Goal: Task Accomplishment & Management: Complete application form

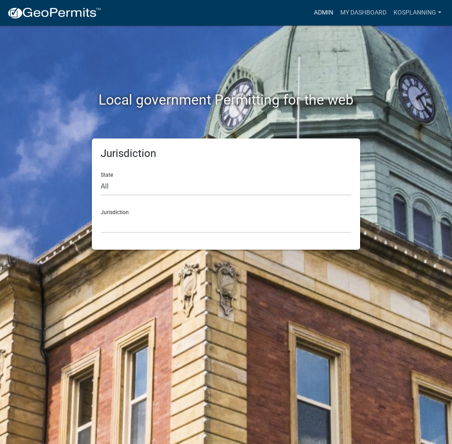
click at [321, 15] on link "Admin" at bounding box center [323, 12] width 26 height 17
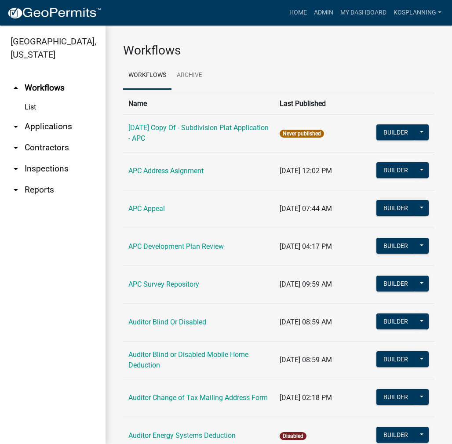
click at [53, 145] on link "arrow_drop_down Contractors" at bounding box center [53, 147] width 106 height 21
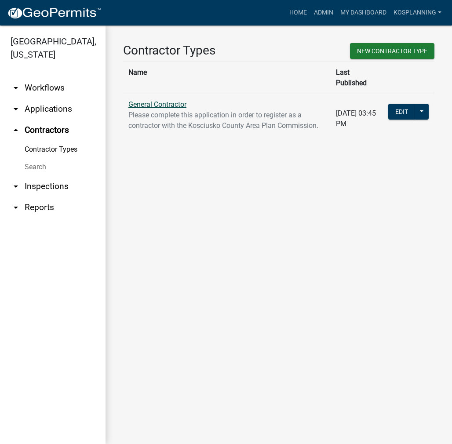
click at [156, 100] on link "General Contractor" at bounding box center [157, 104] width 58 height 8
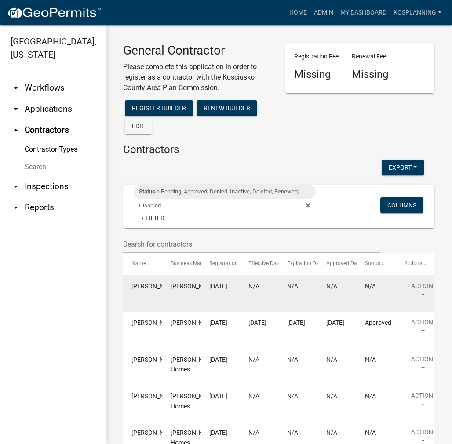
click at [414, 280] on datatable-body-cell "Action View Details View Application Renew Delete Disable Enable View Profile" at bounding box center [415, 293] width 39 height 36
click at [421, 303] on button "Action" at bounding box center [422, 292] width 36 height 22
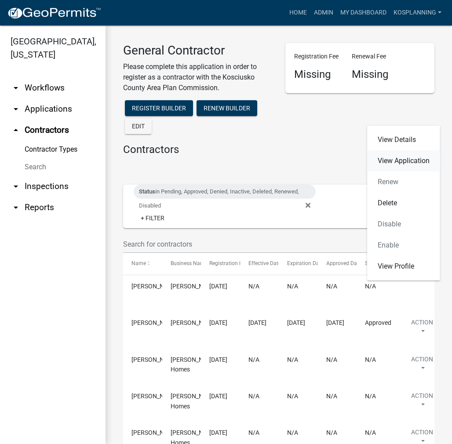
click at [417, 160] on link "View Application" at bounding box center [403, 160] width 73 height 21
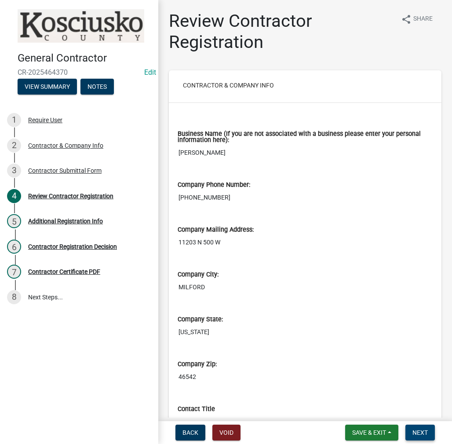
click at [419, 437] on button "Next" at bounding box center [419, 433] width 29 height 16
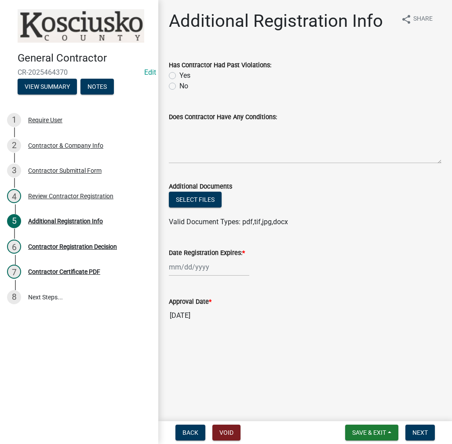
click at [176, 87] on div "No" at bounding box center [305, 86] width 273 height 11
click at [179, 86] on label "No" at bounding box center [183, 86] width 9 height 11
click at [179, 86] on input "No" at bounding box center [182, 84] width 6 height 6
radio input "true"
click at [188, 117] on label "Does Contractor Have Any Conditions:" at bounding box center [223, 117] width 108 height 6
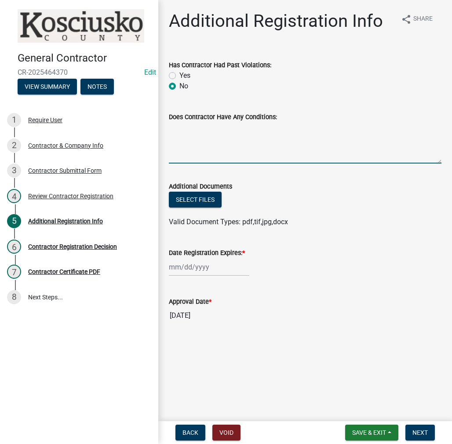
click at [188, 122] on textarea "Does Contractor Have Any Conditions:" at bounding box center [305, 142] width 273 height 41
click at [186, 150] on textarea "Does Contractor Have Any Conditions:" at bounding box center [305, 142] width 273 height 41
type textarea "none"
click at [202, 270] on div at bounding box center [209, 267] width 80 height 18
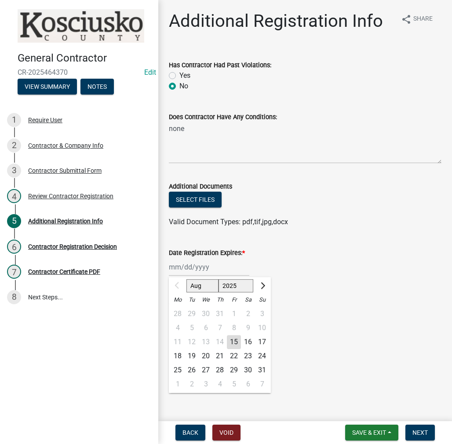
drag, startPoint x: 217, startPoint y: 280, endPoint x: 230, endPoint y: 290, distance: 16.6
click at [218, 280] on select "Aug Sep Oct Nov Dec" at bounding box center [202, 285] width 32 height 13
click at [230, 289] on select "2025 2026 2027 2028 2029 2030 2031 2032 2033 2034 2035 2036 2037 2038 2039 2040…" at bounding box center [236, 285] width 35 height 13
select select "2026"
click at [219, 279] on select "2025 2026 2027 2028 2029 2030 2031 2032 2033 2034 2035 2036 2037 2038 2039 2040…" at bounding box center [236, 285] width 35 height 13
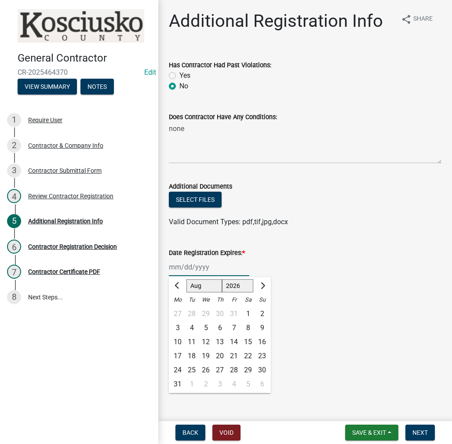
click at [232, 341] on div "14" at bounding box center [234, 342] width 14 height 14
type input "[DATE]"
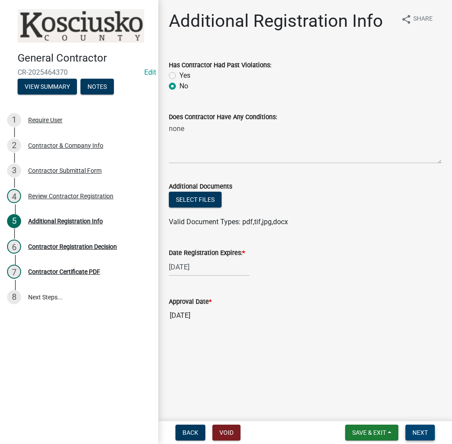
click at [425, 439] on button "Next" at bounding box center [419, 433] width 29 height 16
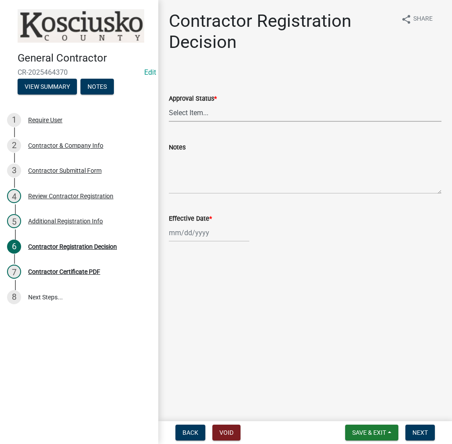
click at [196, 109] on select "Select Item... Approved Denied" at bounding box center [305, 113] width 273 height 18
click at [169, 104] on select "Select Item... Approved Denied" at bounding box center [305, 113] width 273 height 18
select select "8e4351d7-4ebf-4714-a7c9-c8187f00e083"
click at [191, 230] on div at bounding box center [209, 233] width 80 height 18
select select "8"
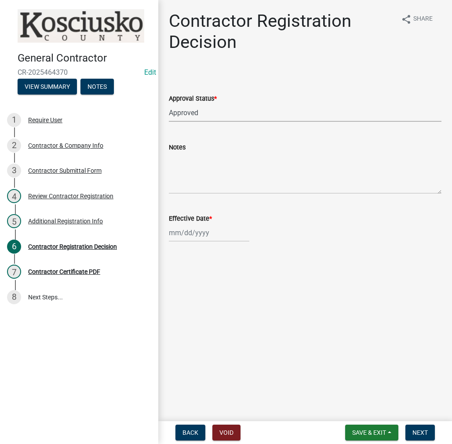
select select "2025"
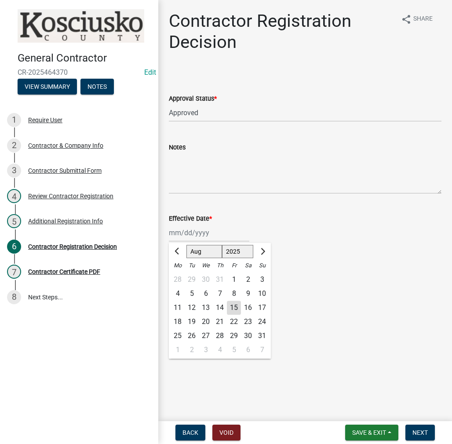
click at [228, 306] on div "15" at bounding box center [234, 308] width 14 height 14
type input "[DATE]"
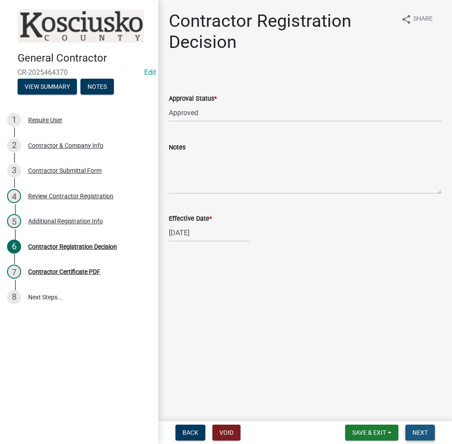
click at [420, 433] on span "Next" at bounding box center [419, 432] width 15 height 7
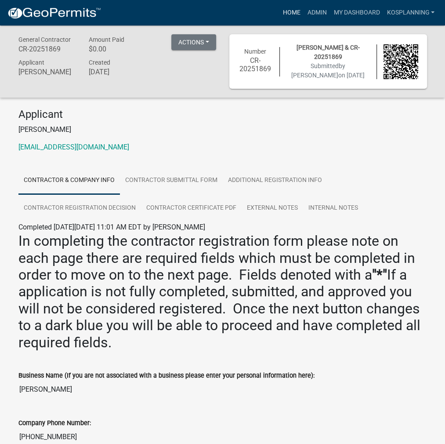
click at [295, 7] on link "Home" at bounding box center [291, 12] width 25 height 17
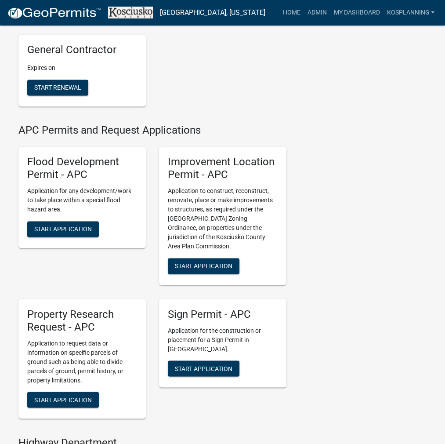
scroll to position [879, 0]
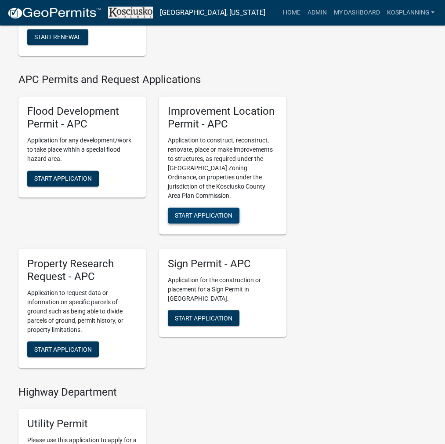
click at [216, 219] on span "Start Application" at bounding box center [204, 215] width 58 height 7
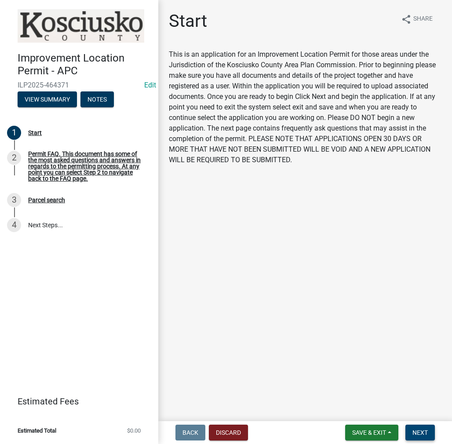
click at [420, 433] on span "Next" at bounding box center [419, 432] width 15 height 7
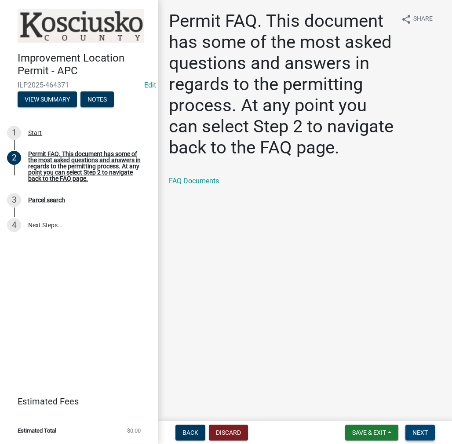
click at [415, 431] on span "Next" at bounding box center [419, 432] width 15 height 7
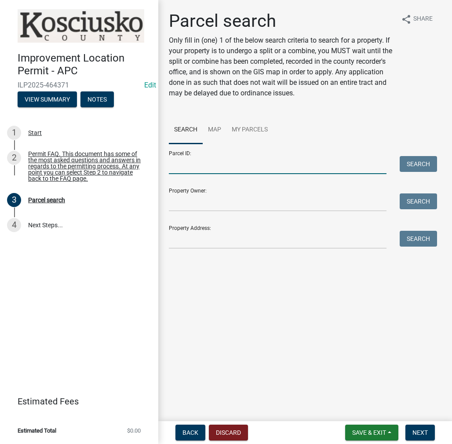
click at [195, 160] on input "Parcel ID:" at bounding box center [278, 165] width 218 height 18
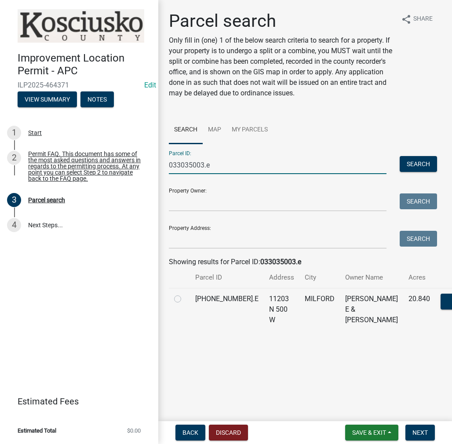
type input "033035003.e"
click at [185, 294] on label at bounding box center [185, 294] width 0 height 0
click at [185, 299] on input "radio" at bounding box center [188, 297] width 6 height 6
radio input "true"
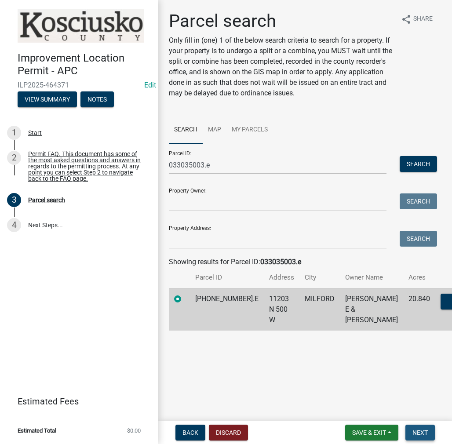
click at [419, 432] on span "Next" at bounding box center [419, 432] width 15 height 7
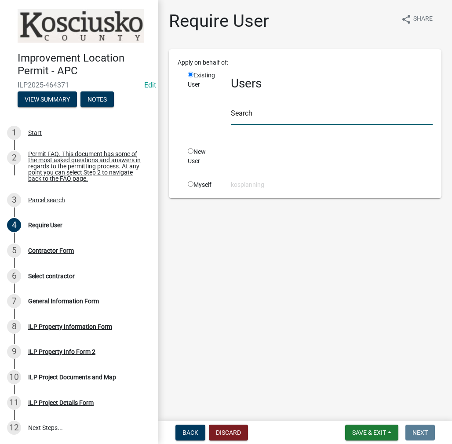
click at [263, 119] on input "text" at bounding box center [332, 116] width 202 height 18
paste input "MICHAELCHUPP"
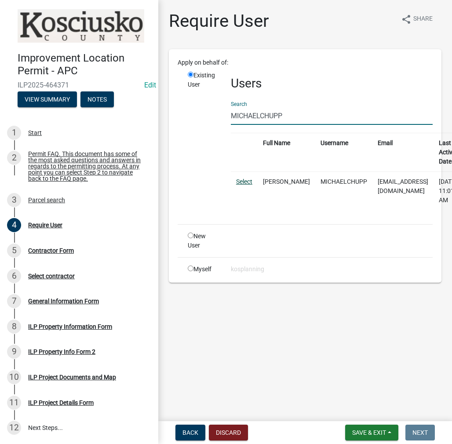
type input "MICHAELCHUPP"
click at [246, 179] on link "Select" at bounding box center [244, 181] width 16 height 7
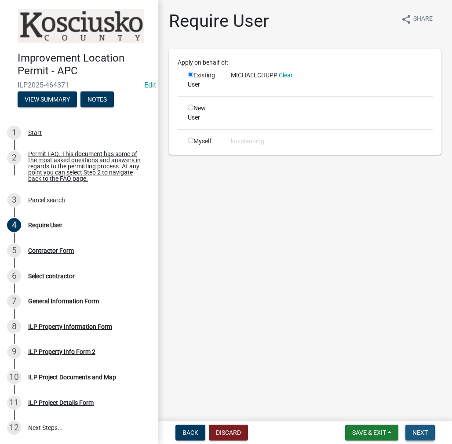
click at [418, 430] on span "Next" at bounding box center [419, 432] width 15 height 7
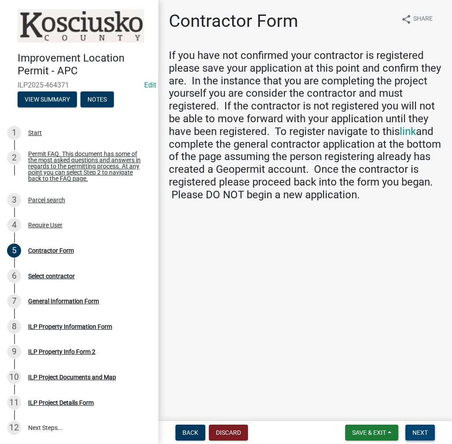
click at [417, 426] on button "Next" at bounding box center [419, 433] width 29 height 16
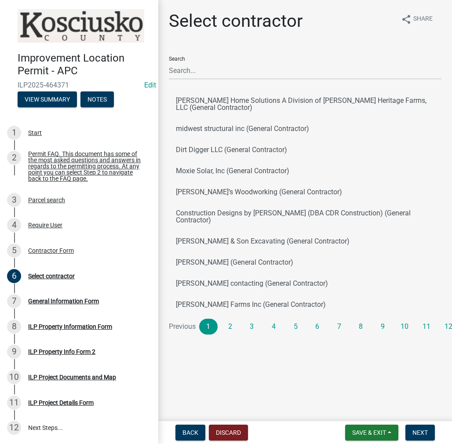
click at [176, 57] on div "Search" at bounding box center [305, 64] width 273 height 30
click at [181, 67] on input "Search" at bounding box center [305, 71] width 273 height 18
paste input "MICHAELCHUPP"
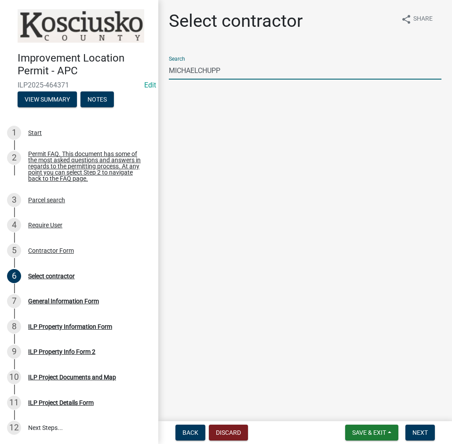
click at [198, 69] on input "MICHAELCHUPP" at bounding box center [305, 71] width 273 height 18
type input "[PERSON_NAME]"
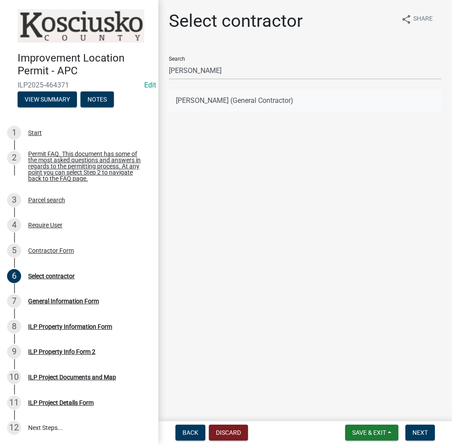
click at [211, 94] on button "[PERSON_NAME] (General Contractor)" at bounding box center [305, 100] width 273 height 21
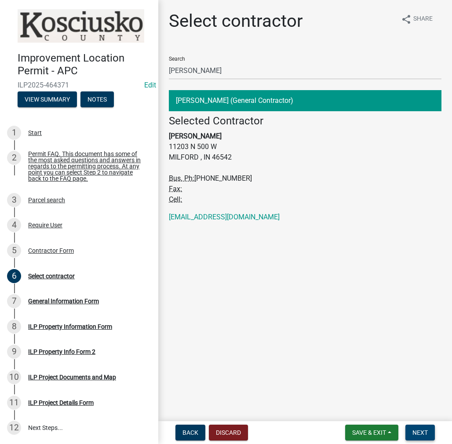
click at [414, 426] on button "Next" at bounding box center [419, 433] width 29 height 16
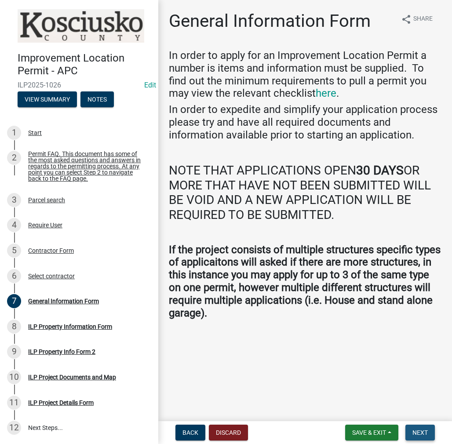
click at [413, 437] on button "Next" at bounding box center [419, 433] width 29 height 16
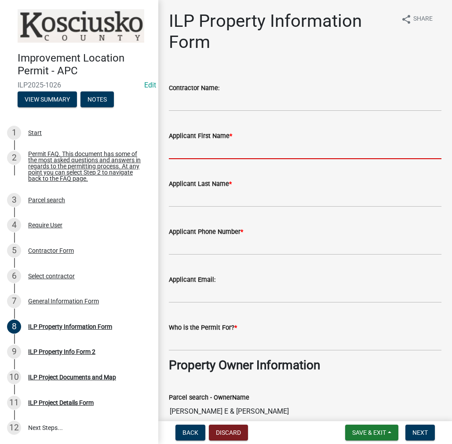
click at [183, 153] on input "Applicant First Name *" at bounding box center [305, 150] width 273 height 18
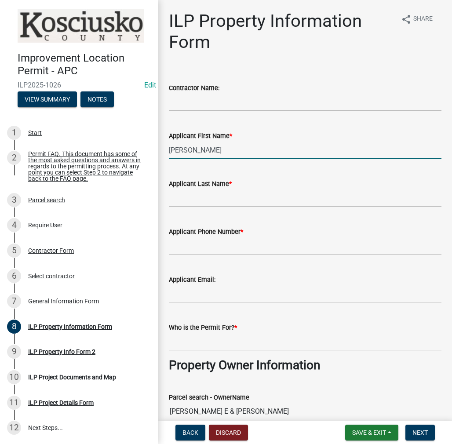
type input "[PERSON_NAME]"
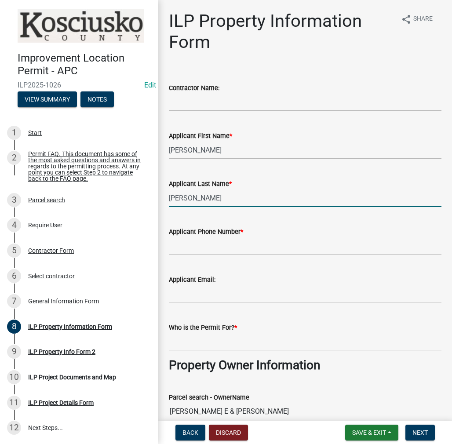
type input "[PERSON_NAME]"
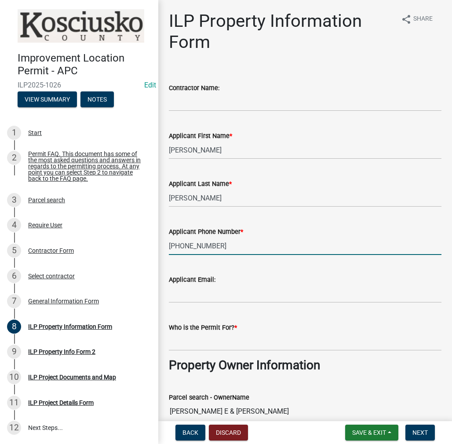
type input "[PHONE_NUMBER]"
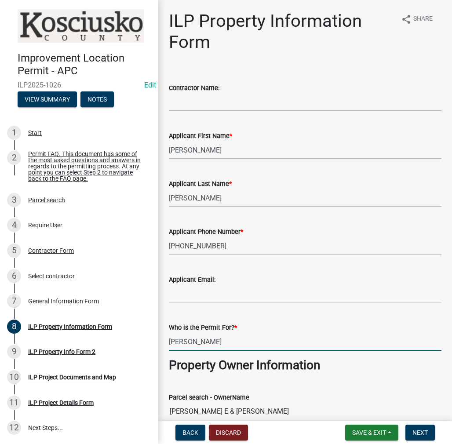
type input "[PERSON_NAME]"
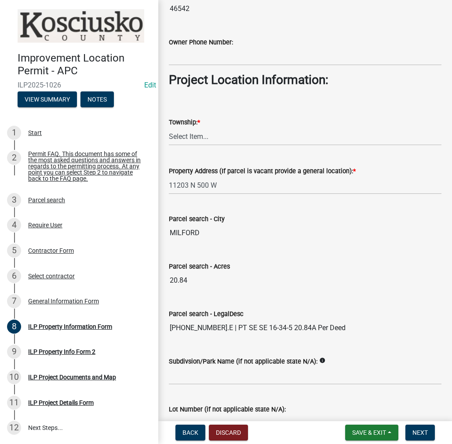
scroll to position [645, 0]
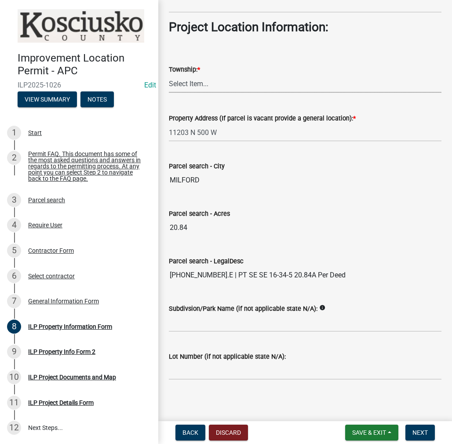
click at [193, 83] on select "Select Item... [PERSON_NAME] - Elkhart Co Clay Etna [GEOGRAPHIC_DATA][PERSON_NA…" at bounding box center [305, 84] width 273 height 18
click at [169, 75] on select "Select Item... [PERSON_NAME] - Elkhart Co Clay Etna [GEOGRAPHIC_DATA][PERSON_NA…" at bounding box center [305, 84] width 273 height 18
select select "932d3346-0424-47ac-88f9-944c5d60a60e"
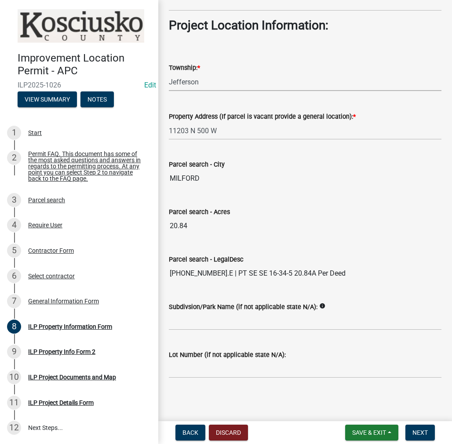
scroll to position [647, 0]
click at [421, 435] on span "Next" at bounding box center [419, 432] width 15 height 7
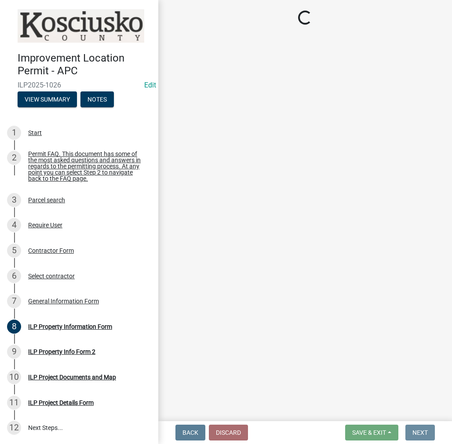
scroll to position [0, 0]
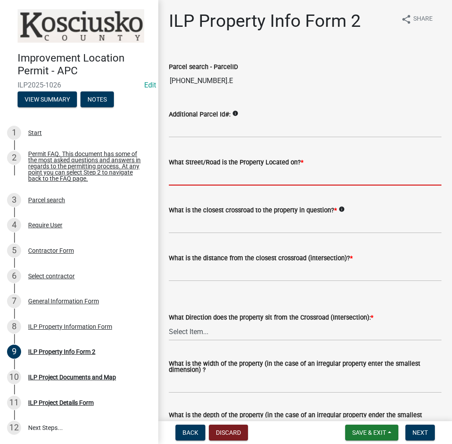
click at [208, 177] on input "What Street/Road is the Property Located on? *" at bounding box center [305, 177] width 273 height 18
type input "500 W"
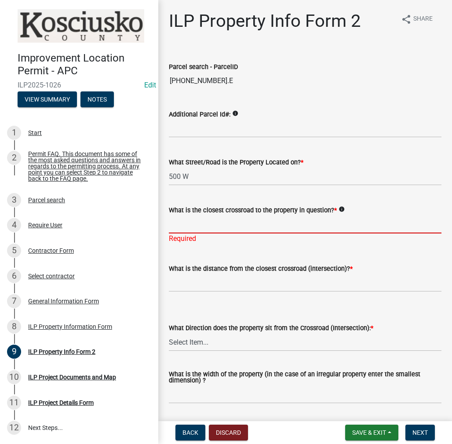
click at [198, 222] on input "What is the closest crossroad to the property in question? *" at bounding box center [305, 224] width 273 height 18
type input "1100 N"
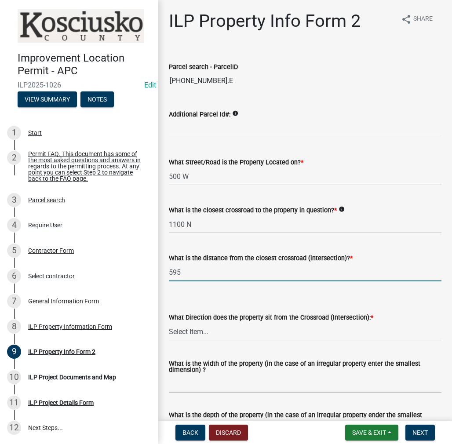
type input "595"
click at [188, 332] on select "Select Item... N NE NW S SE SW E W" at bounding box center [305, 332] width 273 height 18
click at [169, 323] on select "Select Item... N NE NW S SE SW E W" at bounding box center [305, 332] width 273 height 18
select select "0609af41-fe40-4fa2-880d-6f54f567ae8e"
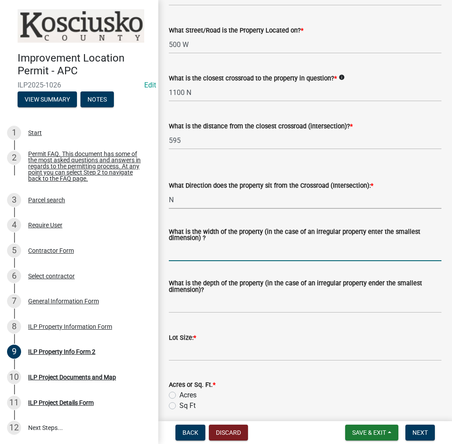
click at [193, 252] on input "What is the width of the property (in the case of an irregular property enter t…" at bounding box center [305, 252] width 273 height 18
type input "VARIES"
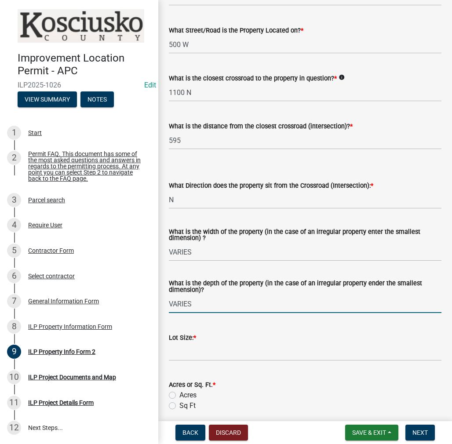
type input "VARIES"
type input "20.84"
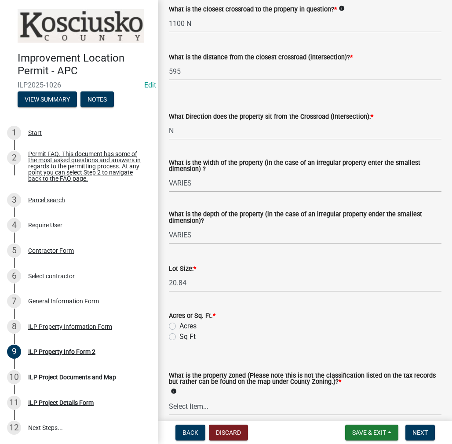
scroll to position [264, 0]
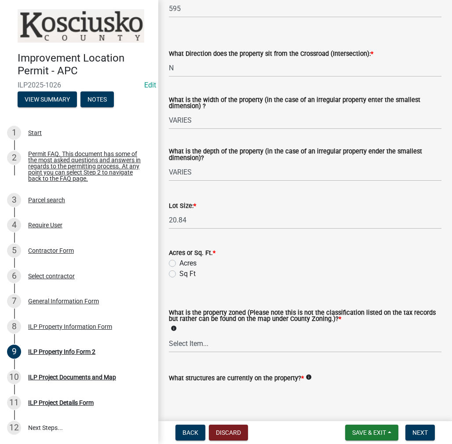
click at [179, 262] on label "Acres" at bounding box center [187, 263] width 17 height 11
click at [179, 262] on input "Acres" at bounding box center [182, 261] width 6 height 6
radio input "true"
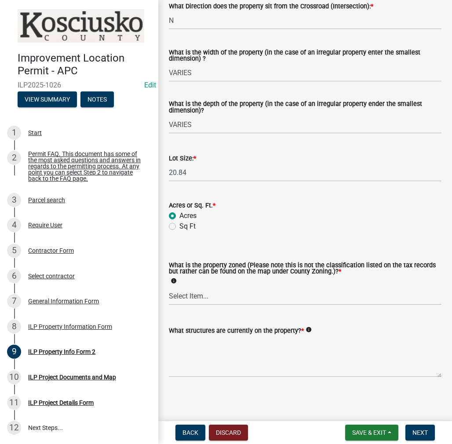
scroll to position [312, 0]
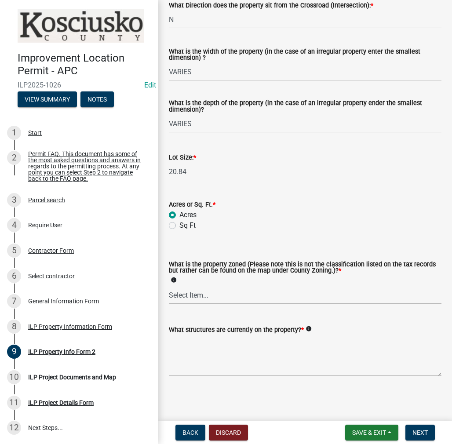
click at [183, 300] on select "Select Item... Agricultural Agricultural 2 Commercial Environmental Industrial …" at bounding box center [305, 295] width 273 height 18
click at [169, 286] on select "Select Item... Agricultural Agricultural 2 Commercial Environmental Industrial …" at bounding box center [305, 295] width 273 height 18
select select "1a0df9d1-9b85-4f0f-a9bd-f69fcb724106"
click at [200, 347] on textarea "What structures are currently on the property? *" at bounding box center [305, 355] width 273 height 41
click at [225, 344] on textarea "RESIDENCE" at bounding box center [305, 355] width 273 height 41
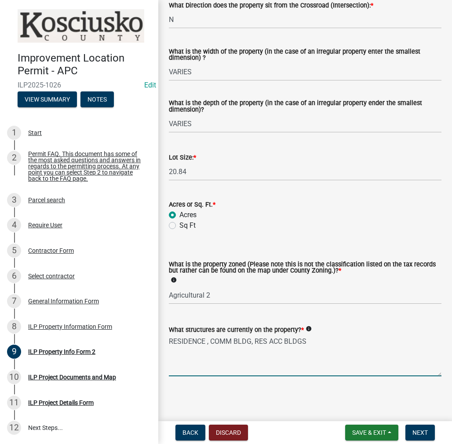
click at [211, 340] on textarea "RESIDENCE , COMM BLDG, RES ACC BLDGS" at bounding box center [305, 355] width 273 height 41
click at [251, 340] on textarea "RESIDENCE ,COMM BLDG, RES ACC BLDGS" at bounding box center [305, 355] width 273 height 41
type textarea "RESIDENCE ,COMM BLDG & RES ACC BLDGS"
click at [426, 433] on span "Next" at bounding box center [419, 432] width 15 height 7
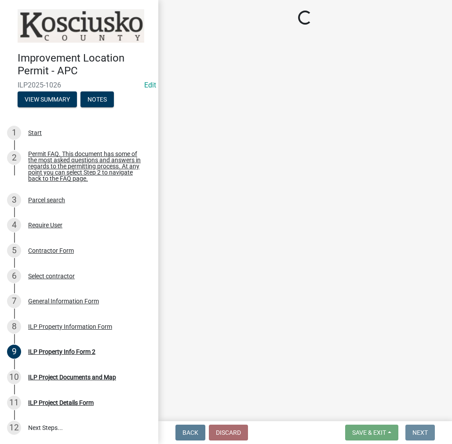
scroll to position [0, 0]
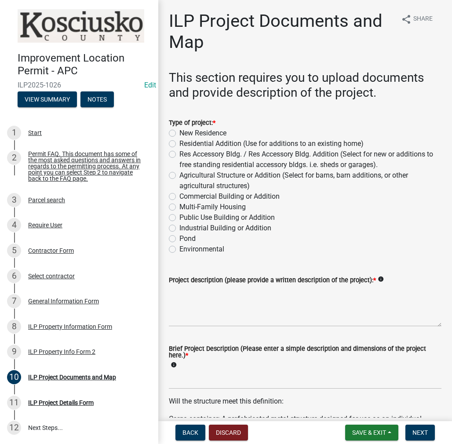
click at [179, 152] on label "Res Accessory Bldg. / Res Accessory Bldg. Addition (Select for new or additions…" at bounding box center [310, 159] width 262 height 21
click at [179, 152] on input "Res Accessory Bldg. / Res Accessory Bldg. Addition (Select for new or additions…" at bounding box center [182, 152] width 6 height 6
radio input "true"
click at [195, 299] on textarea "Project description (please provide a written description of the project): *" at bounding box center [305, 305] width 273 height 41
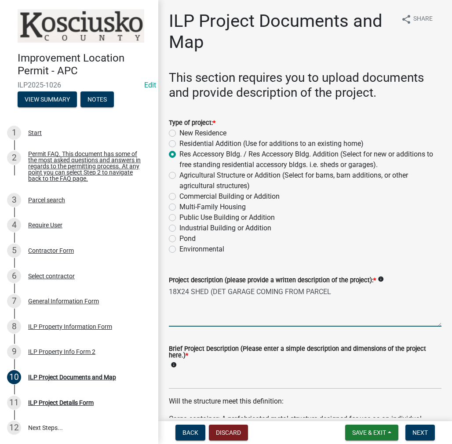
click at [339, 295] on textarea "18X24 SHED (DET GARAGE COMING FROM PARCEL" at bounding box center [305, 305] width 273 height 41
click at [214, 292] on textarea "18X24 SHED (DET GARAGE COMING FROM PARCEL [PHONE_NUMBER].A)" at bounding box center [305, 305] width 273 height 41
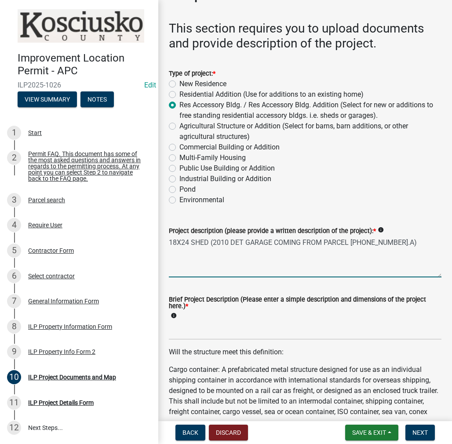
scroll to position [132, 0]
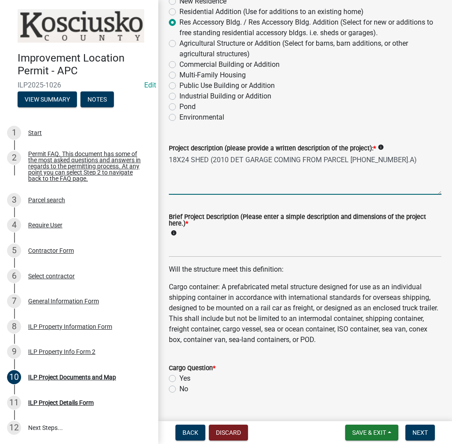
type textarea "18X24 SHED (2010 DET GARAGE COMING FROM PARCEL [PHONE_NUMBER].A)"
click at [175, 249] on input "Brief Project Description (Please enter a simple description and dimensions of …" at bounding box center [305, 248] width 273 height 18
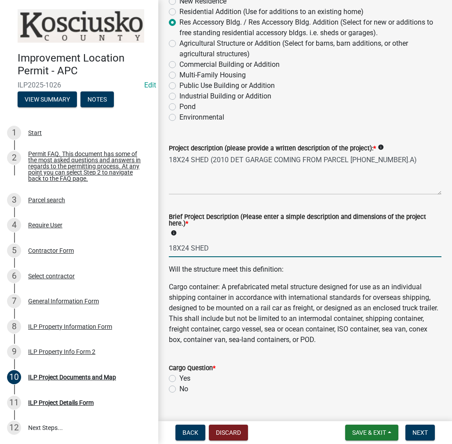
type input "18X24 SHED"
drag, startPoint x: 173, startPoint y: 391, endPoint x: 205, endPoint y: 387, distance: 31.8
click at [179, 391] on label "No" at bounding box center [183, 389] width 9 height 11
click at [179, 390] on input "No" at bounding box center [182, 387] width 6 height 6
radio input "true"
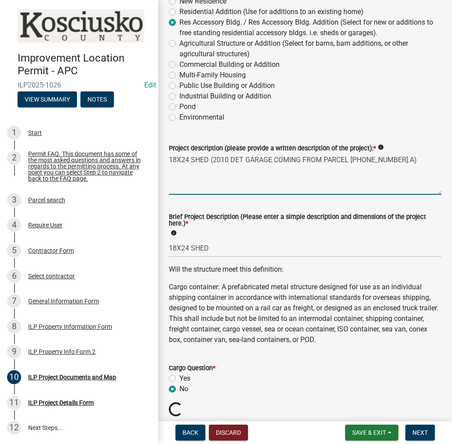
click at [212, 160] on textarea "18X24 SHED (2010 DET GARAGE COMING FROM PARCEL [PHONE_NUMBER].A)" at bounding box center [305, 173] width 273 height 41
type textarea "18X24 SHED (2010 DET GARAGE COMING FROM PARCEL [PHONE_NUMBER].A)"
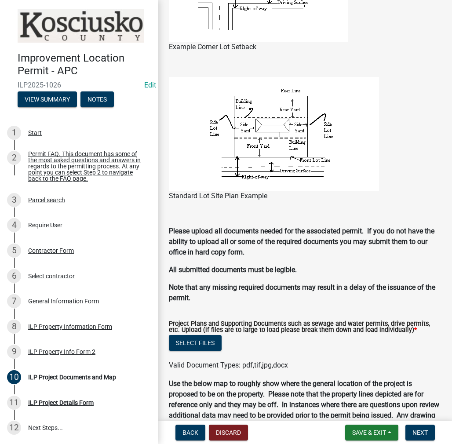
scroll to position [747, 0]
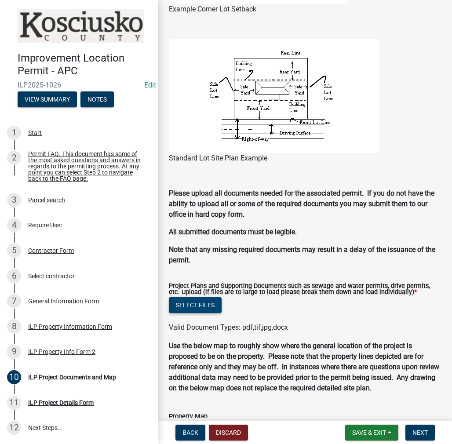
click at [187, 307] on button "Select files" at bounding box center [195, 305] width 53 height 16
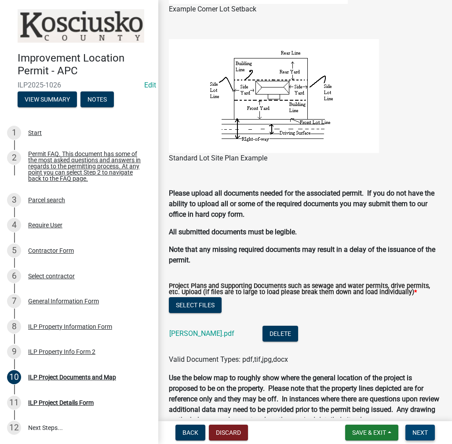
click at [413, 430] on span "Next" at bounding box center [419, 432] width 15 height 7
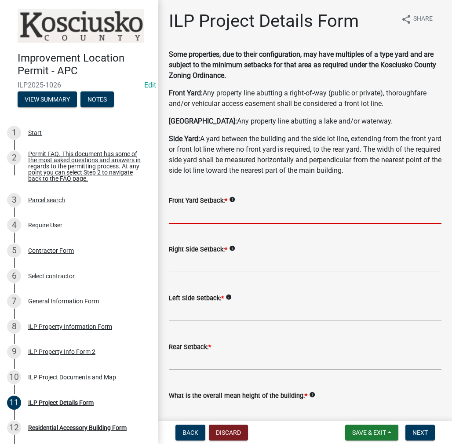
click at [197, 214] on input "text" at bounding box center [305, 215] width 273 height 18
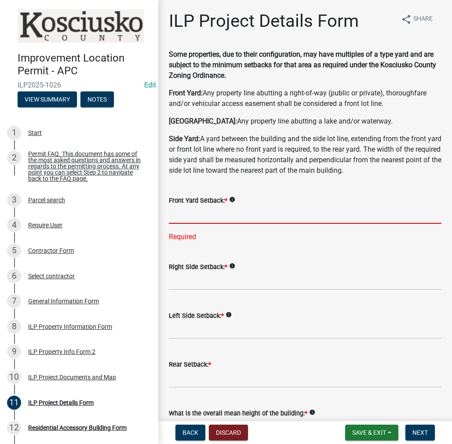
click at [200, 217] on input "text" at bounding box center [305, 215] width 273 height 18
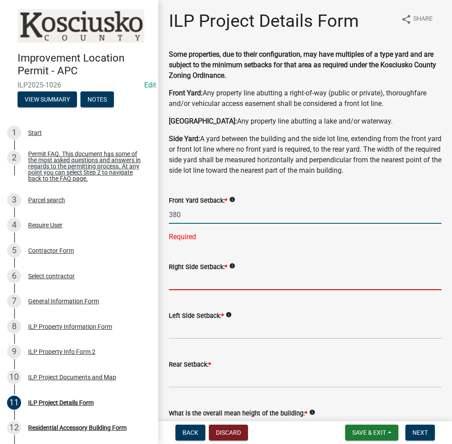
type input "380.0"
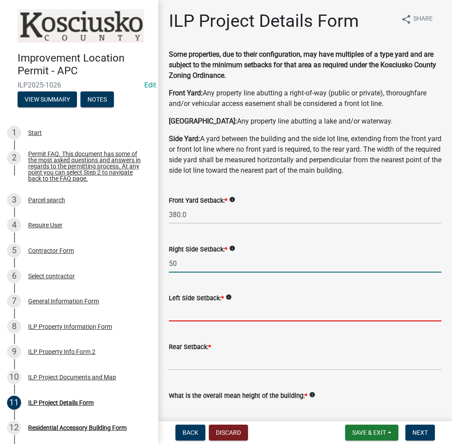
type input "50.0"
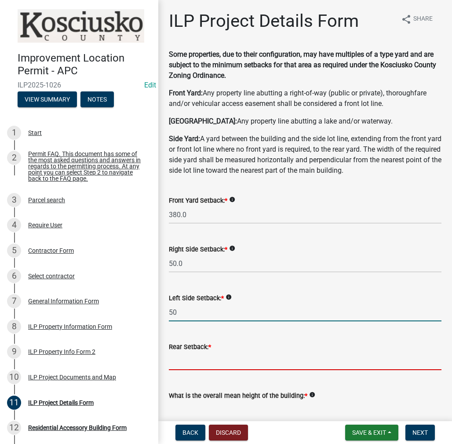
type input "50.0"
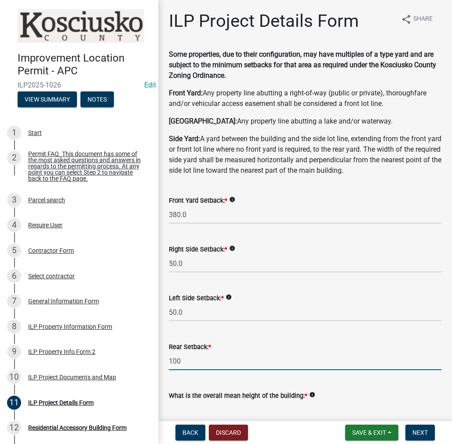
type input "100.0"
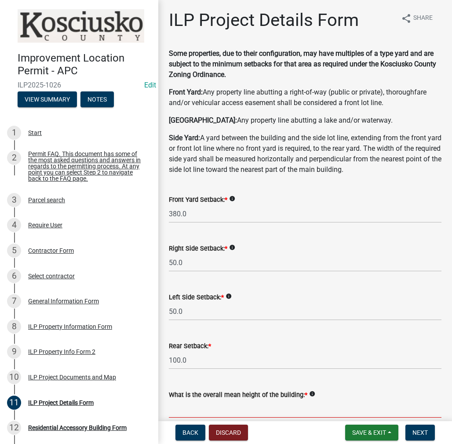
scroll to position [133, 0]
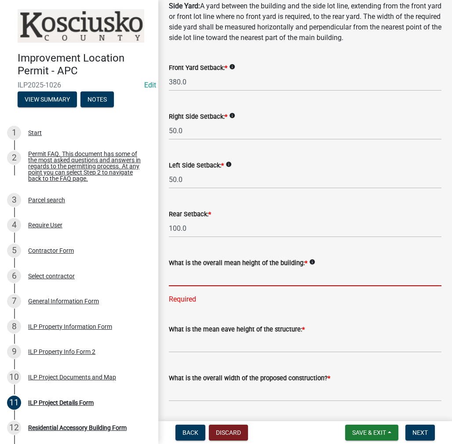
click at [254, 268] on input "text" at bounding box center [305, 277] width 273 height 18
type input "12.0"
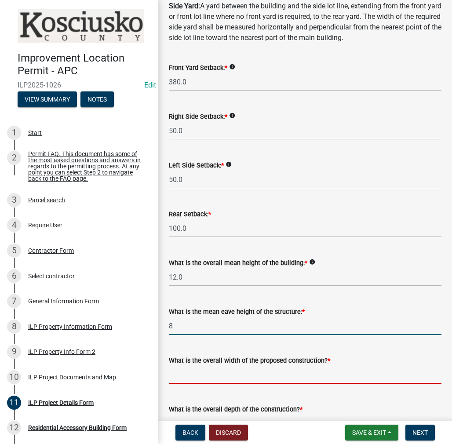
type input "8.0"
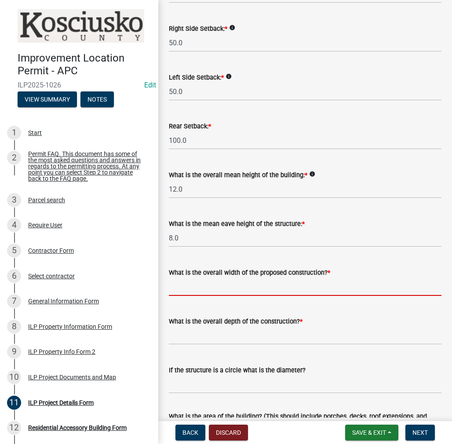
scroll to position [265, 0]
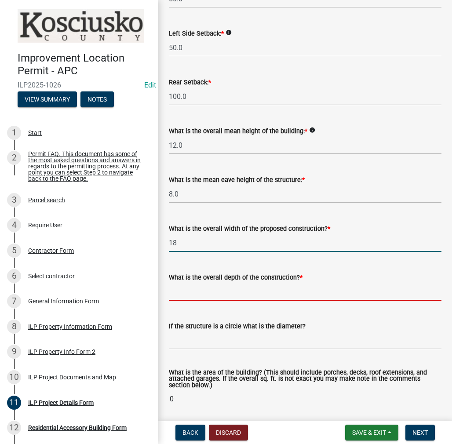
type input "18.00"
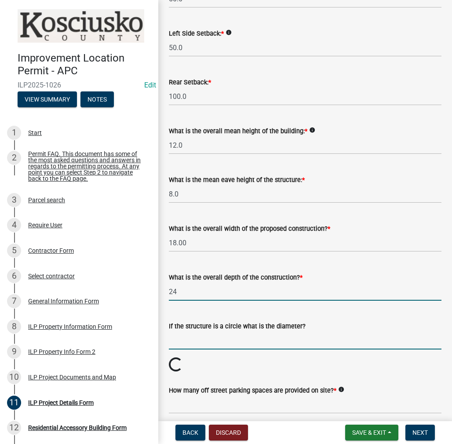
type input "24.00"
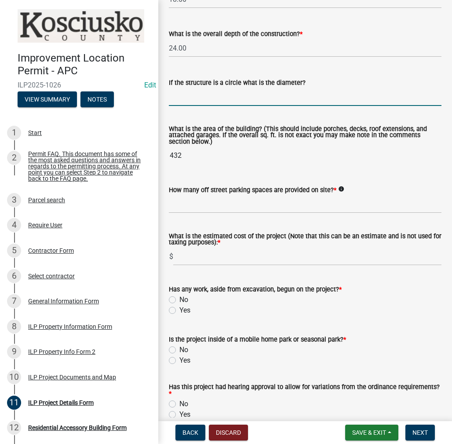
scroll to position [528, 0]
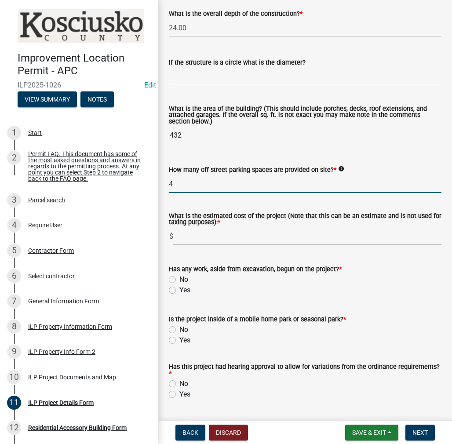
type input "4"
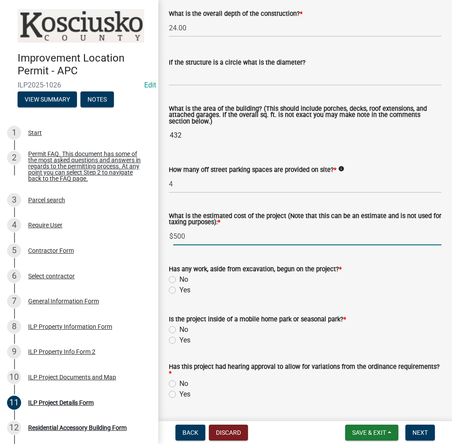
type input "500"
click at [176, 278] on div "No" at bounding box center [305, 279] width 273 height 11
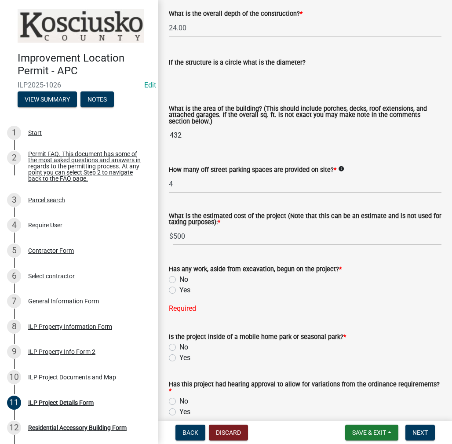
click at [179, 278] on label "No" at bounding box center [183, 279] width 9 height 11
click at [179, 278] on input "No" at bounding box center [182, 277] width 6 height 6
radio input "true"
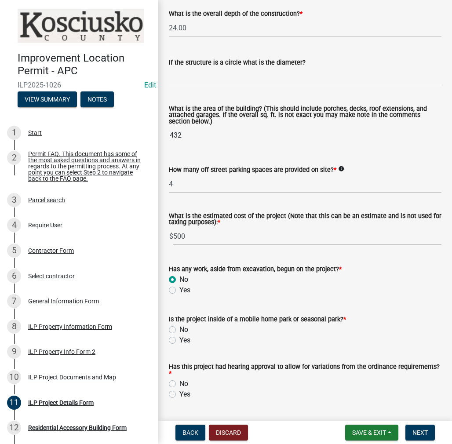
click at [179, 329] on label "No" at bounding box center [183, 329] width 9 height 11
click at [179, 329] on input "No" at bounding box center [182, 327] width 6 height 6
radio input "true"
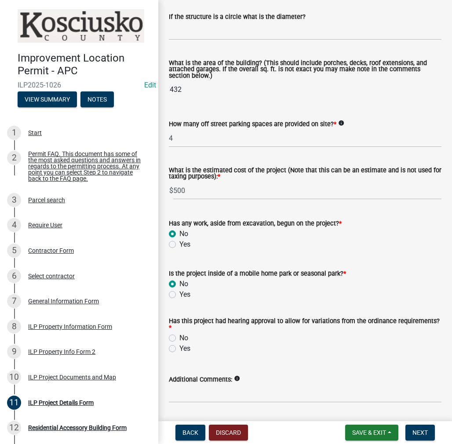
scroll to position [601, 0]
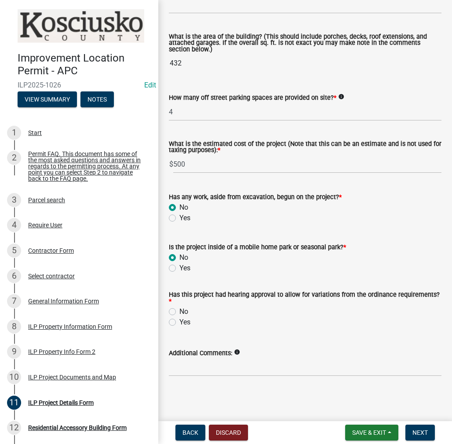
click at [179, 309] on label "No" at bounding box center [183, 311] width 9 height 11
click at [179, 309] on input "No" at bounding box center [182, 309] width 6 height 6
radio input "true"
click at [419, 436] on span "Next" at bounding box center [419, 432] width 15 height 7
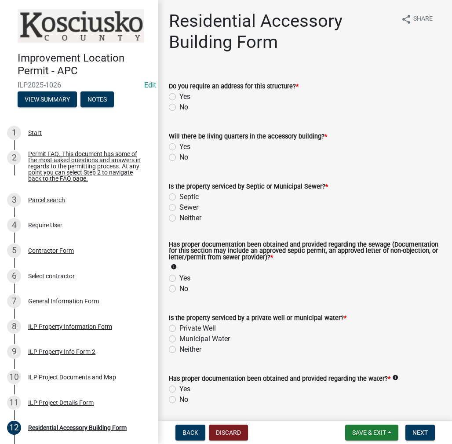
click at [179, 109] on label "No" at bounding box center [183, 107] width 9 height 11
click at [179, 108] on input "No" at bounding box center [182, 105] width 6 height 6
radio input "true"
click at [179, 157] on label "No" at bounding box center [183, 157] width 9 height 11
click at [179, 157] on input "No" at bounding box center [182, 155] width 6 height 6
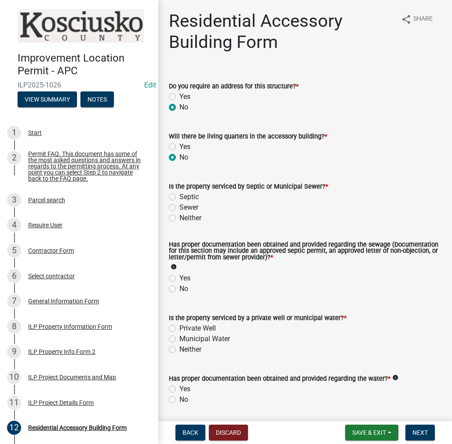
radio input "true"
click at [179, 196] on label "Septic" at bounding box center [188, 197] width 19 height 11
click at [179, 196] on input "Septic" at bounding box center [182, 195] width 6 height 6
radio input "true"
click at [179, 277] on label "Yes" at bounding box center [184, 278] width 11 height 11
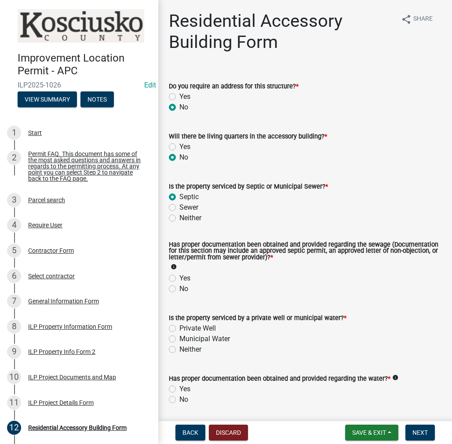
click at [179, 277] on input "Yes" at bounding box center [182, 276] width 6 height 6
radio input "true"
click at [179, 329] on label "Private Well" at bounding box center [197, 328] width 36 height 11
click at [179, 329] on input "Private Well" at bounding box center [182, 326] width 6 height 6
radio input "true"
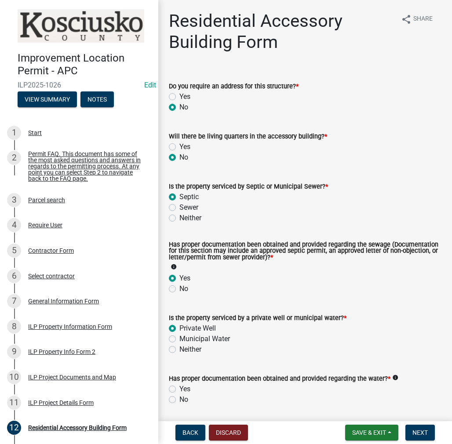
click at [179, 389] on label "Yes" at bounding box center [184, 389] width 11 height 11
click at [179, 389] on input "Yes" at bounding box center [182, 387] width 6 height 6
radio input "true"
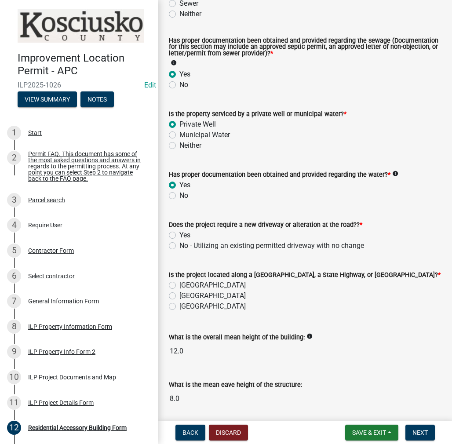
scroll to position [235, 0]
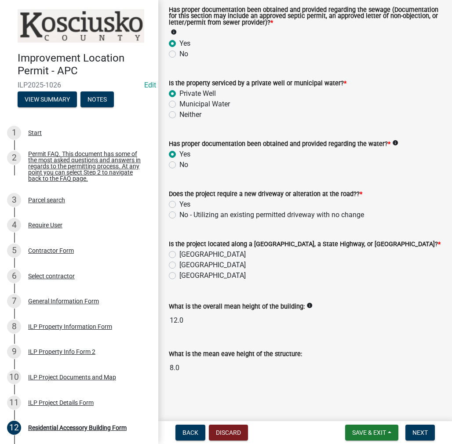
click at [179, 213] on label "No - Utilizing an existing permitted driveway with no change" at bounding box center [271, 215] width 185 height 11
click at [179, 213] on input "No - Utilizing an existing permitted driveway with no change" at bounding box center [182, 213] width 6 height 6
radio input "true"
click at [179, 255] on label "[GEOGRAPHIC_DATA]" at bounding box center [212, 254] width 66 height 11
click at [179, 255] on input "[GEOGRAPHIC_DATA]" at bounding box center [182, 252] width 6 height 6
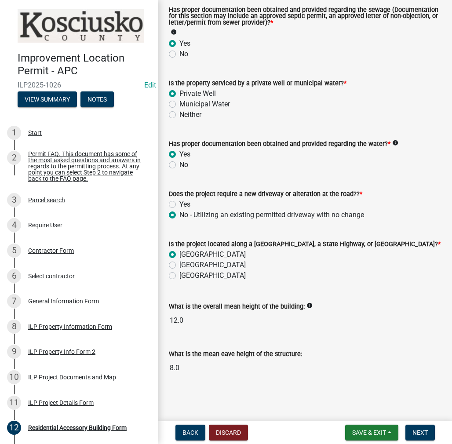
radio input "true"
click at [405, 433] on button "Next" at bounding box center [419, 433] width 29 height 16
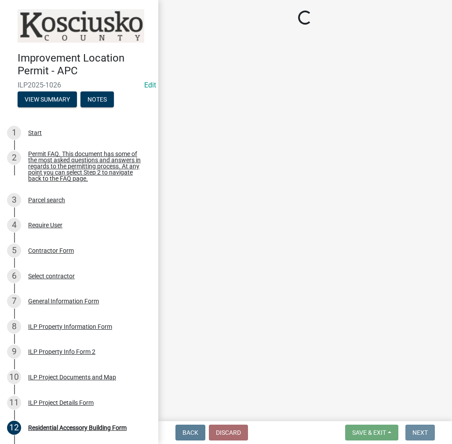
scroll to position [0, 0]
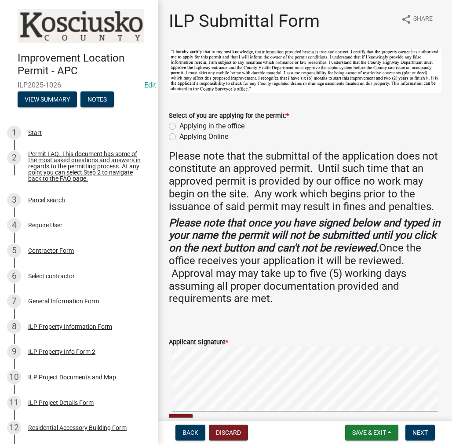
click at [179, 124] on label "Applying in the office" at bounding box center [211, 126] width 65 height 11
click at [179, 124] on input "Applying in the office" at bounding box center [182, 124] width 6 height 6
radio input "true"
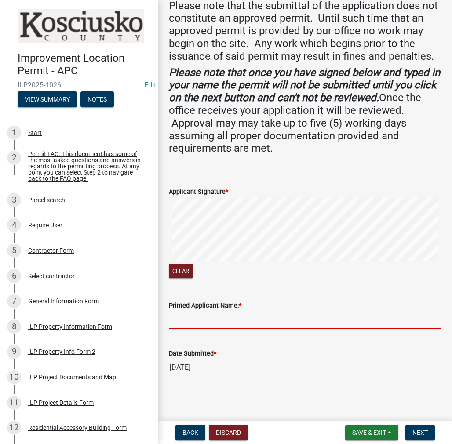
click at [199, 324] on input "Printed Applicant Name: *" at bounding box center [305, 320] width 273 height 18
paste input "MICHAELCHUPP"
click at [199, 324] on input "MICHAELCHUPP" at bounding box center [305, 320] width 273 height 18
type input "[PERSON_NAME]"
click at [427, 433] on span "Next" at bounding box center [419, 432] width 15 height 7
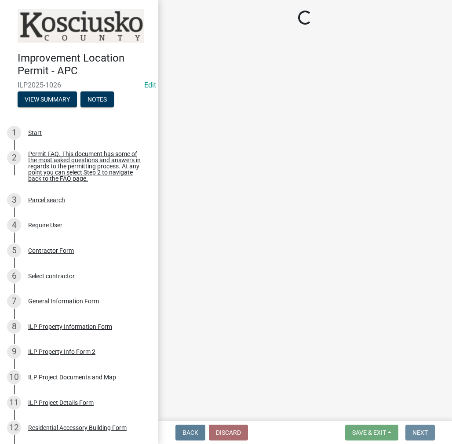
scroll to position [0, 0]
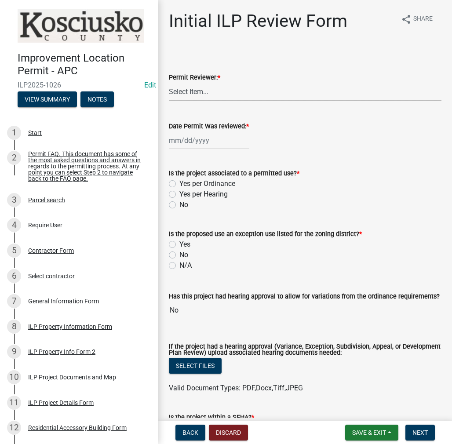
click at [179, 92] on select "Select Item... MMS LT AT CS [PERSON_NAME]" at bounding box center [305, 92] width 273 height 18
click at [169, 83] on select "Select Item... MMS LT AT CS [PERSON_NAME]" at bounding box center [305, 92] width 273 height 18
select select "c872cdc8-ca01-49f1-a213-e4b05fa58cd2"
click at [189, 144] on div at bounding box center [209, 140] width 80 height 18
select select "8"
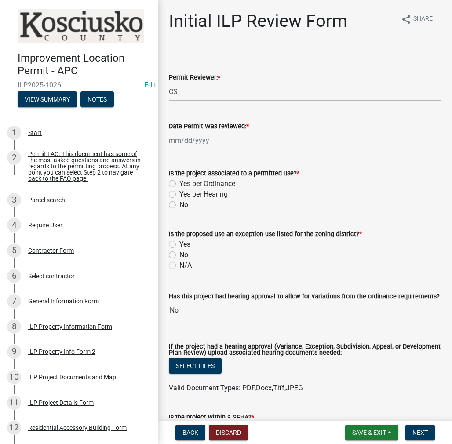
select select "2025"
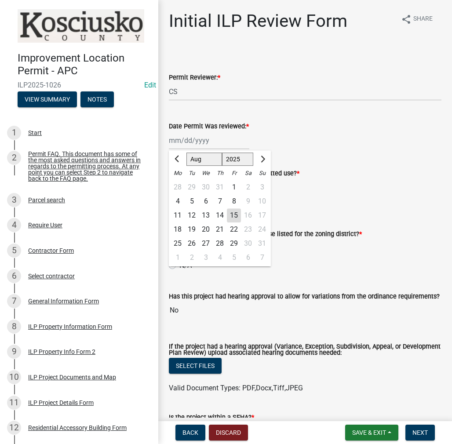
click at [235, 216] on div "15" at bounding box center [234, 215] width 14 height 14
type input "[DATE]"
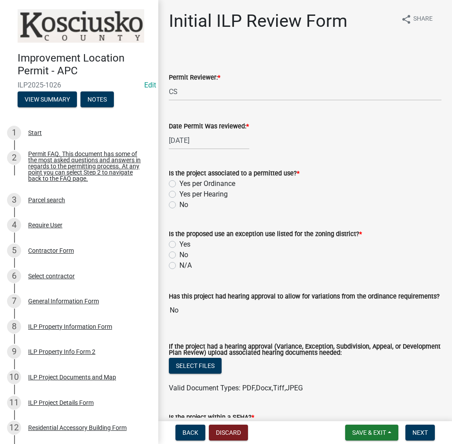
click at [179, 184] on label "Yes per Ordinance" at bounding box center [207, 183] width 56 height 11
click at [179, 184] on input "Yes per Ordinance" at bounding box center [182, 181] width 6 height 6
radio input "true"
click at [179, 253] on label "No" at bounding box center [183, 255] width 9 height 11
click at [179, 253] on input "No" at bounding box center [182, 253] width 6 height 6
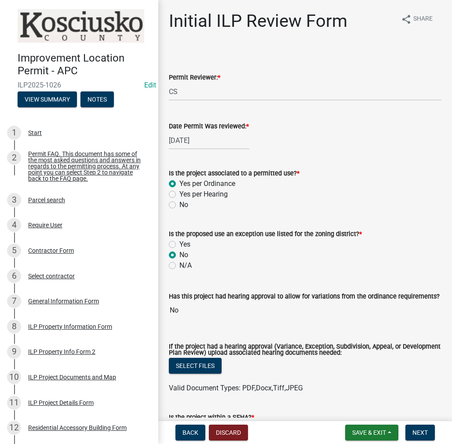
radio input "true"
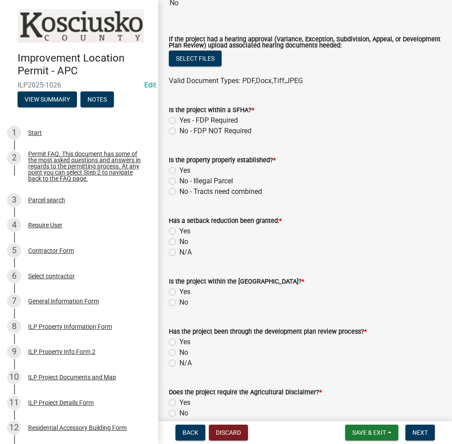
scroll to position [308, 0]
click at [179, 129] on label "No - FDP NOT Required" at bounding box center [215, 130] width 72 height 11
click at [179, 129] on input "No - FDP NOT Required" at bounding box center [182, 128] width 6 height 6
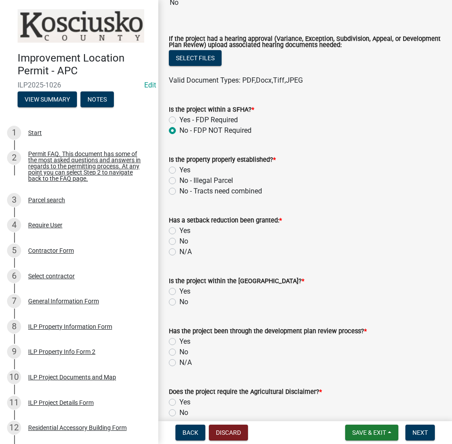
radio input "true"
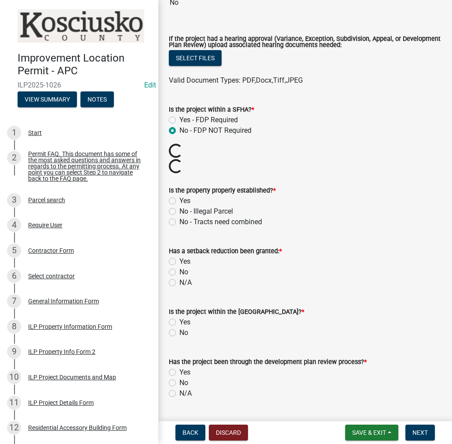
click at [179, 198] on label "Yes" at bounding box center [184, 201] width 11 height 11
click at [179, 198] on input "Yes" at bounding box center [182, 199] width 6 height 6
radio input "true"
click at [179, 270] on label "No" at bounding box center [183, 272] width 9 height 11
click at [179, 270] on input "No" at bounding box center [182, 270] width 6 height 6
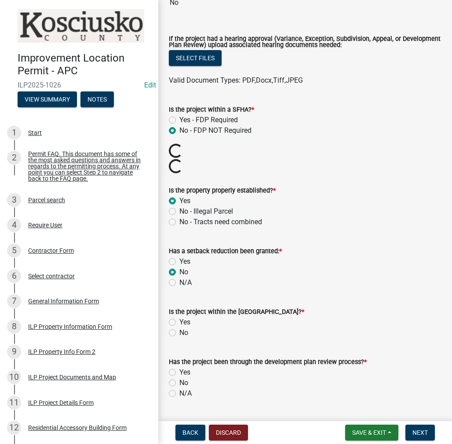
radio input "true"
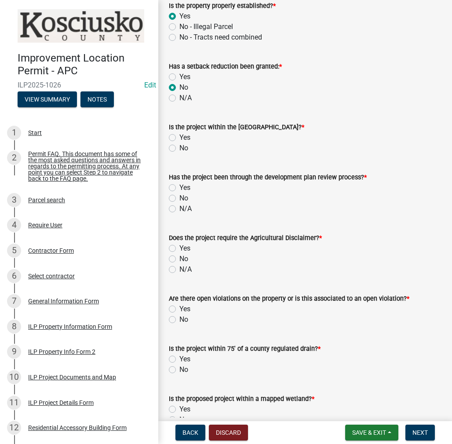
scroll to position [484, 0]
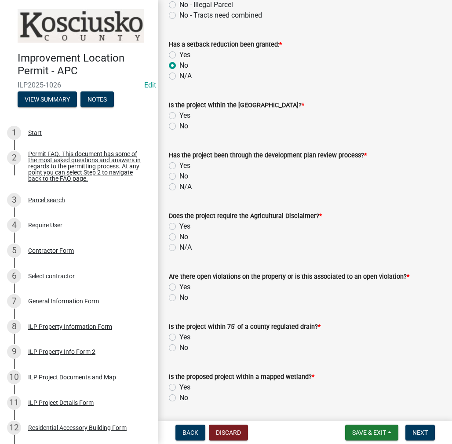
click at [179, 127] on label "No" at bounding box center [183, 126] width 9 height 11
click at [179, 127] on input "No" at bounding box center [182, 124] width 6 height 6
radio input "true"
click at [179, 176] on label "No" at bounding box center [183, 176] width 9 height 11
click at [179, 176] on input "No" at bounding box center [182, 174] width 6 height 6
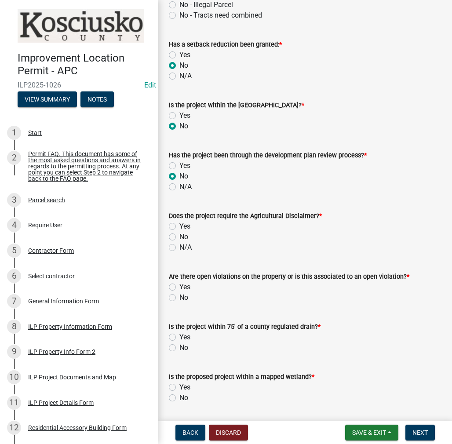
radio input "true"
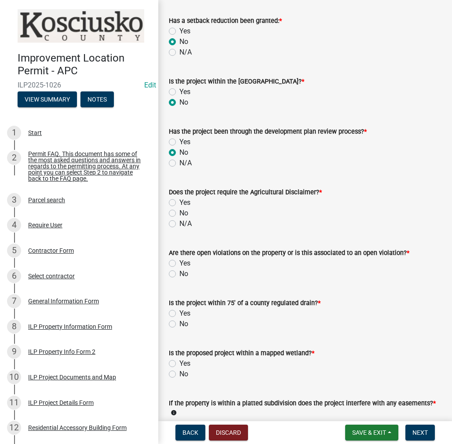
scroll to position [528, 0]
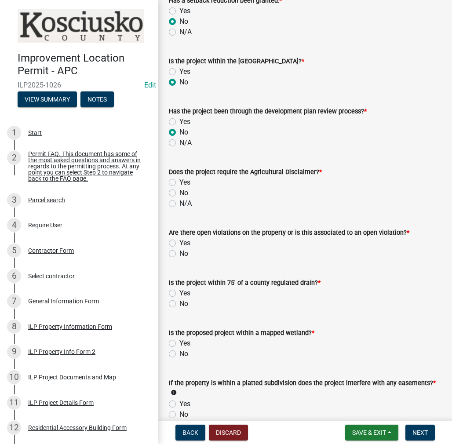
click at [179, 193] on label "No" at bounding box center [183, 193] width 9 height 11
click at [179, 193] on input "No" at bounding box center [182, 191] width 6 height 6
radio input "true"
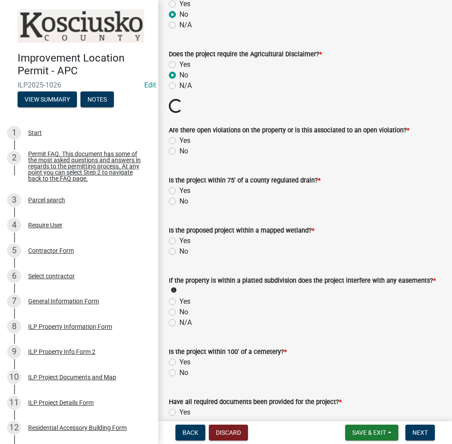
scroll to position [659, 0]
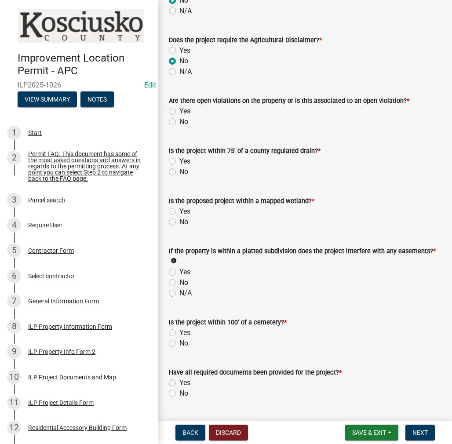
click at [179, 122] on label "No" at bounding box center [183, 122] width 9 height 11
click at [179, 122] on input "No" at bounding box center [182, 120] width 6 height 6
radio input "true"
click at [179, 172] on label "No" at bounding box center [183, 172] width 9 height 11
click at [179, 172] on input "No" at bounding box center [182, 170] width 6 height 6
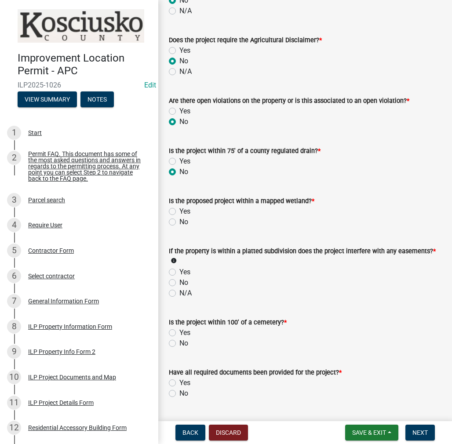
radio input "true"
click at [179, 220] on label "No" at bounding box center [183, 222] width 9 height 11
click at [179, 220] on input "No" at bounding box center [182, 220] width 6 height 6
radio input "true"
click at [179, 282] on label "No" at bounding box center [183, 282] width 9 height 11
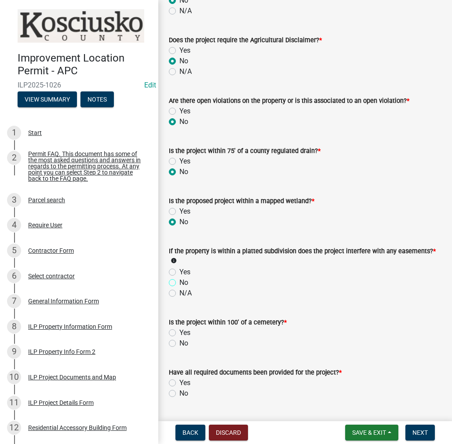
click at [179, 282] on input "No" at bounding box center [182, 280] width 6 height 6
radio input "true"
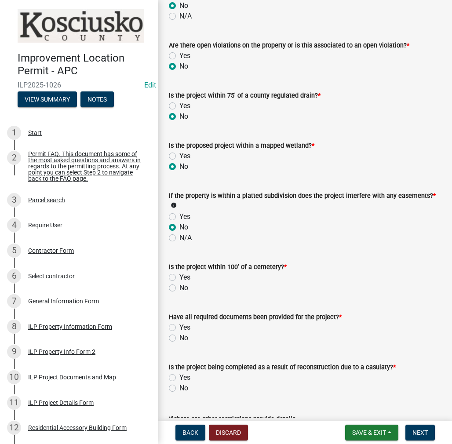
scroll to position [791, 0]
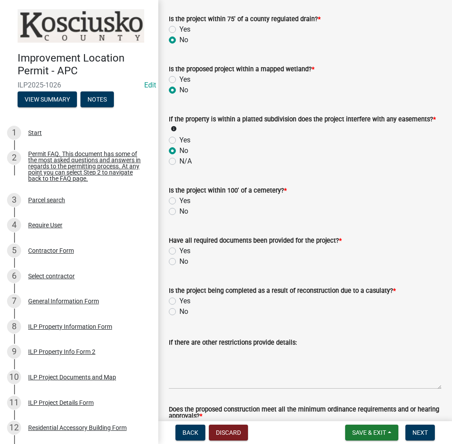
click at [179, 211] on label "No" at bounding box center [183, 211] width 9 height 11
click at [179, 211] on input "No" at bounding box center [182, 209] width 6 height 6
radio input "true"
click at [179, 248] on label "Yes" at bounding box center [184, 251] width 11 height 11
click at [179, 248] on input "Yes" at bounding box center [182, 249] width 6 height 6
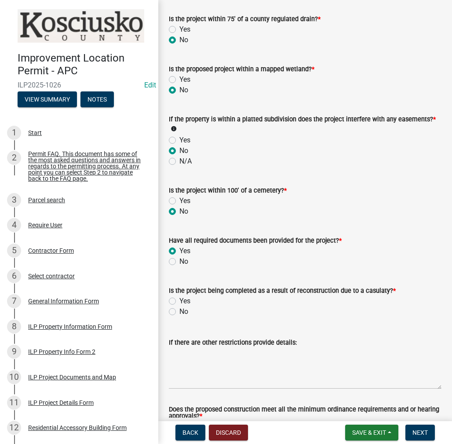
radio input "true"
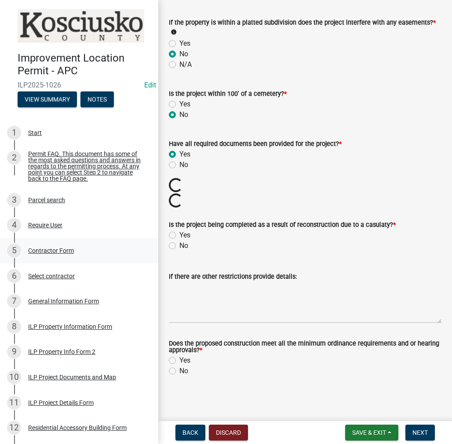
scroll to position [873, 0]
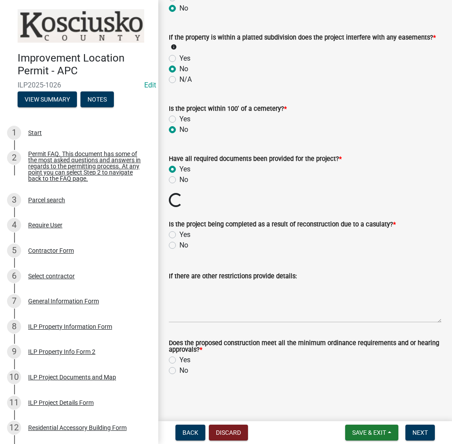
click at [179, 247] on label "No" at bounding box center [183, 245] width 9 height 11
click at [179, 246] on input "No" at bounding box center [182, 243] width 6 height 6
radio input "true"
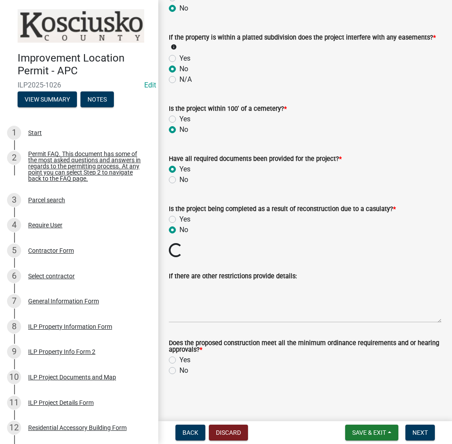
scroll to position [858, 0]
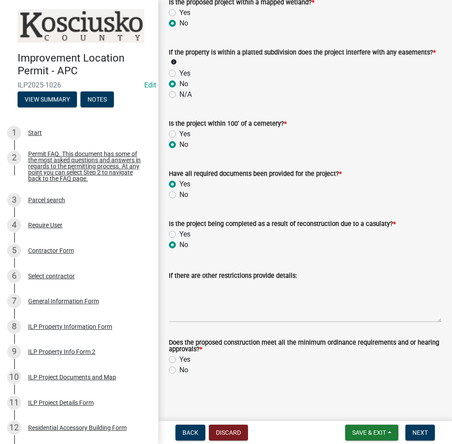
click at [179, 361] on label "Yes" at bounding box center [184, 359] width 11 height 11
click at [179, 360] on input "Yes" at bounding box center [182, 357] width 6 height 6
radio input "true"
click at [419, 431] on span "Next" at bounding box center [419, 432] width 15 height 7
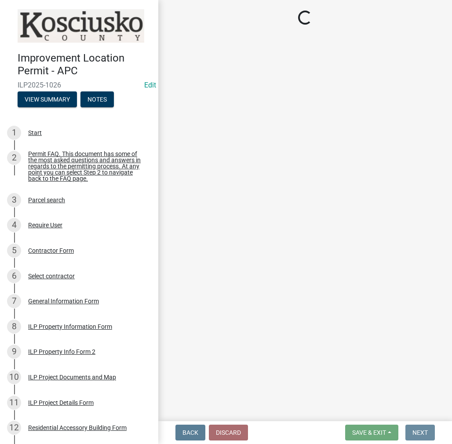
scroll to position [0, 0]
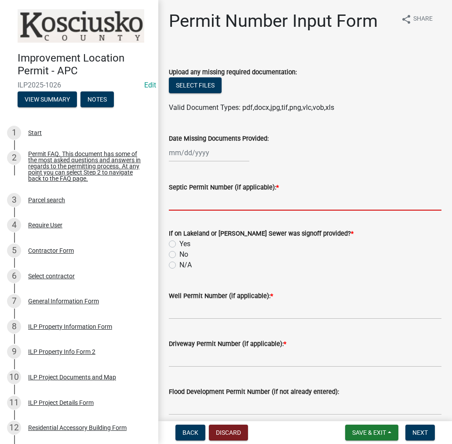
click at [197, 200] on input "Septic Permit Number (if applicable): *" at bounding box center [305, 202] width 273 height 18
type input "LONO"
click at [179, 255] on label "No" at bounding box center [183, 254] width 9 height 11
click at [179, 255] on input "No" at bounding box center [182, 252] width 6 height 6
radio input "true"
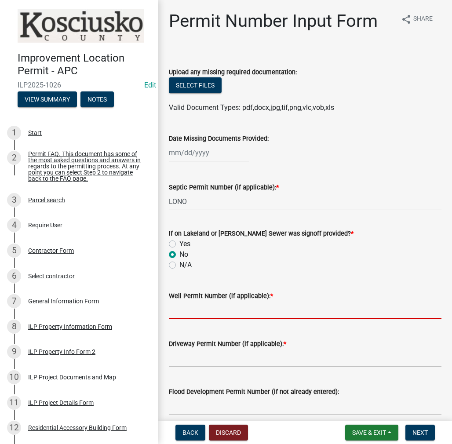
click at [182, 301] on input "Well Permit Number (if applicable): *" at bounding box center [305, 310] width 273 height 18
type input "LONO"
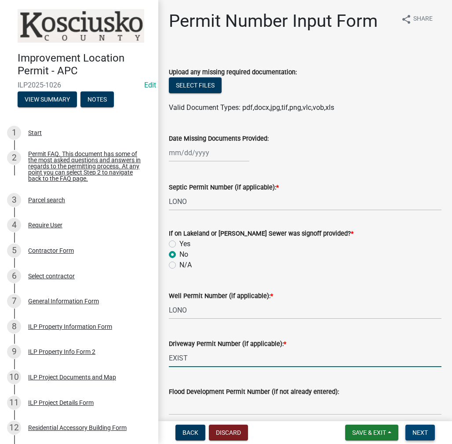
type input "EXIST"
click at [430, 430] on button "Next" at bounding box center [419, 433] width 29 height 16
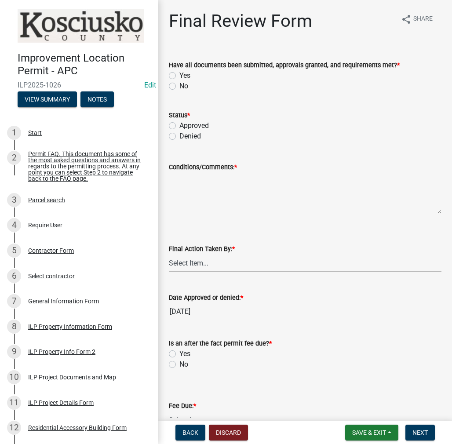
click at [179, 76] on label "Yes" at bounding box center [184, 75] width 11 height 11
click at [179, 76] on input "Yes" at bounding box center [182, 73] width 6 height 6
radio input "true"
drag, startPoint x: 171, startPoint y: 123, endPoint x: 177, endPoint y: 134, distance: 12.6
click at [179, 123] on label "Approved" at bounding box center [193, 125] width 29 height 11
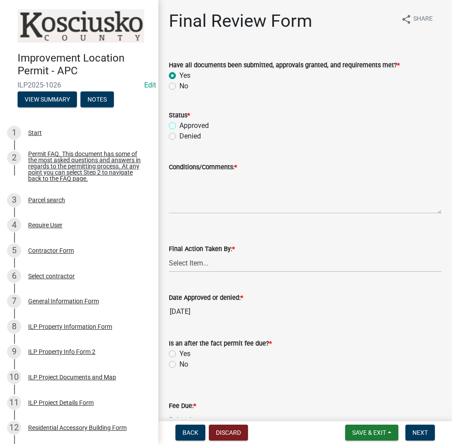
click at [179, 123] on input "Approved" at bounding box center [182, 123] width 6 height 6
radio input "true"
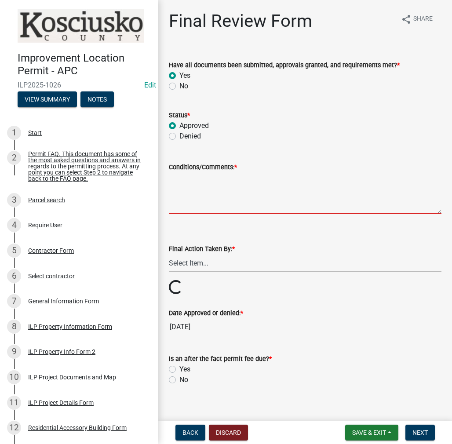
click at [189, 183] on textarea "Conditions/Comments: *" at bounding box center [305, 192] width 273 height 41
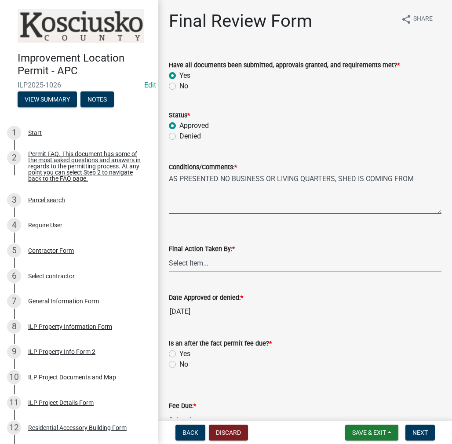
click at [422, 180] on textarea "AS PRESENTED NO BUSINESS OR LIVING QUARTERS, SHED IS COMING FROM" at bounding box center [305, 192] width 273 height 41
click at [278, 201] on textarea "AS PRESENTED NO BUSINESS OR LIVING QUARTERS, SHED IS COMING FROM [PHONE_NUMBER]…" at bounding box center [305, 192] width 273 height 41
click at [310, 148] on wm-data-entity-input "Status * Approved Denied" at bounding box center [305, 124] width 273 height 50
click at [222, 189] on textarea "AS PRESENTED NO BUSINESS OR LIVING QUARTERS, SHED IS COMING FROM [PHONE_NUMBER]…" at bounding box center [305, 192] width 273 height 41
type textarea "AS PRESENTED NO BUSINESS OR LIVING QUARTERS, SHED IS COMING FROM [PHONE_NUMBER]…"
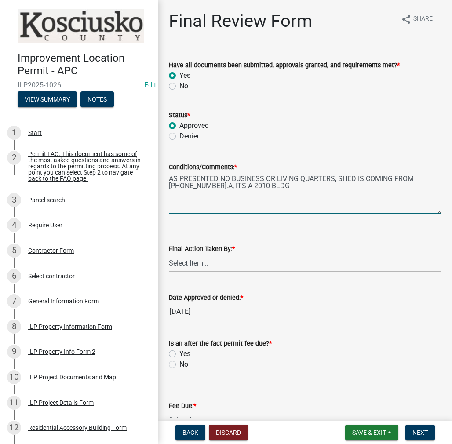
click at [189, 262] on select "Select Item... MMS LT AT CS [PERSON_NAME]" at bounding box center [305, 263] width 273 height 18
click at [169, 254] on select "Select Item... MMS LT AT CS [PERSON_NAME]" at bounding box center [305, 263] width 273 height 18
select select "c872cdc8-ca01-49f1-a213-e4b05fa58cd2"
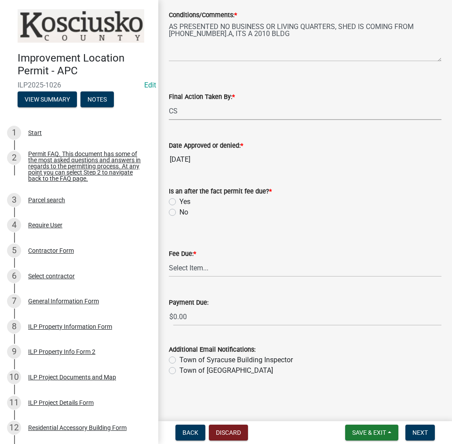
click at [179, 211] on label "No" at bounding box center [183, 212] width 9 height 11
click at [179, 211] on input "No" at bounding box center [182, 210] width 6 height 6
radio input "true"
click at [200, 272] on select "Select Item... N/A $10.00 $25.00 $125.00 $250 $500 $500 + $10.00 for every 10 s…" at bounding box center [305, 268] width 273 height 18
click at [169, 277] on select "Select Item... N/A $10.00 $25.00 $125.00 $250 $500 $500 + $10.00 for every 10 s…" at bounding box center [305, 268] width 273 height 18
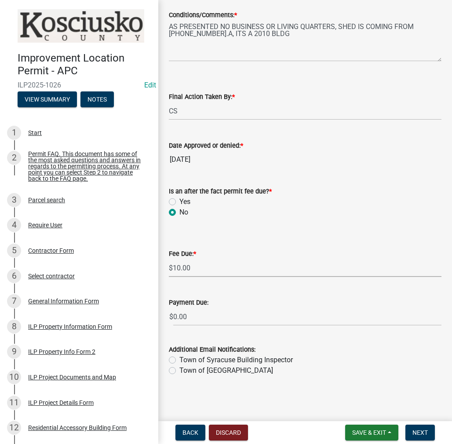
select select "6f482d1d-eb35-47e6-92b0-143404755581"
click at [417, 432] on span "Next" at bounding box center [419, 432] width 15 height 7
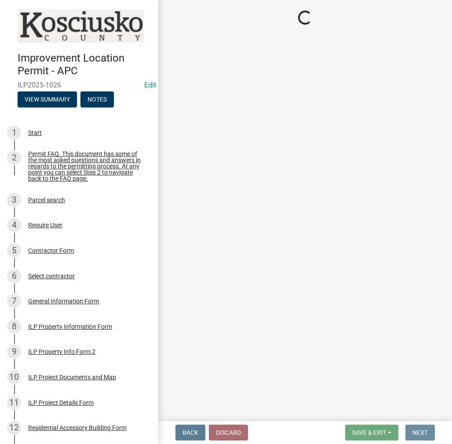
scroll to position [0, 0]
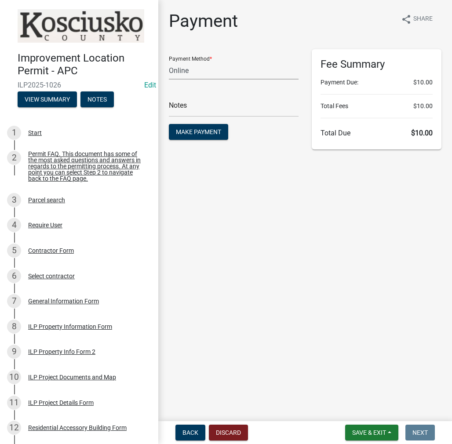
click at [193, 75] on select "Credit Card POS Check Cash Online" at bounding box center [234, 71] width 130 height 18
click at [169, 62] on select "Credit Card POS Check Cash Online" at bounding box center [234, 71] width 130 height 18
drag, startPoint x: 194, startPoint y: 69, endPoint x: 194, endPoint y: 74, distance: 5.3
click at [194, 69] on select "Credit Card POS Check Cash Online" at bounding box center [234, 71] width 130 height 18
select select "2: 1"
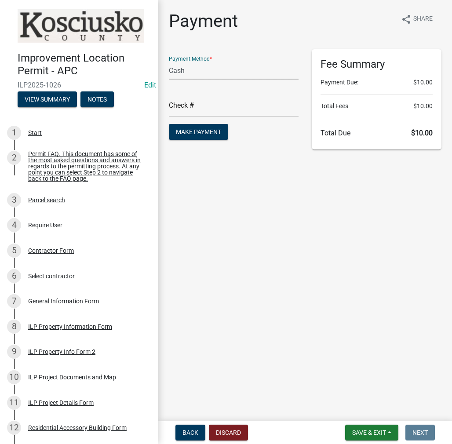
click at [169, 62] on select "Credit Card POS Check Cash Online" at bounding box center [234, 71] width 130 height 18
click at [190, 106] on input "text" at bounding box center [234, 108] width 130 height 18
type input "ILP 2025-1026"
click at [169, 124] on button "Make Payment" at bounding box center [198, 132] width 59 height 16
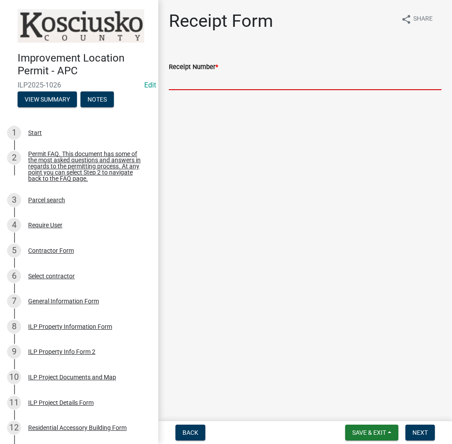
click at [223, 84] on input "Receipt Number *" at bounding box center [305, 81] width 273 height 18
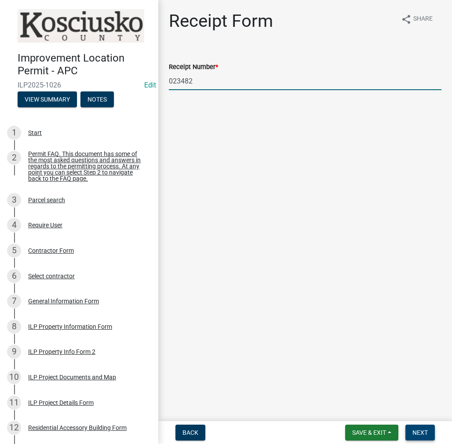
type input "023482"
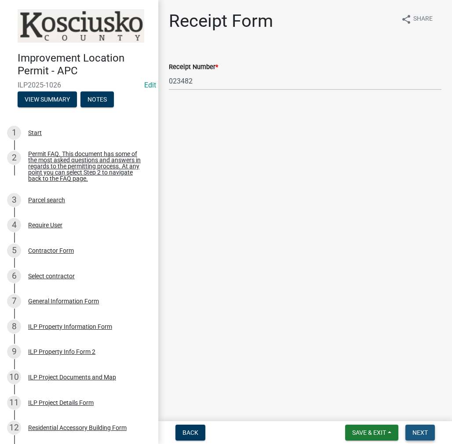
click at [422, 429] on span "Next" at bounding box center [419, 432] width 15 height 7
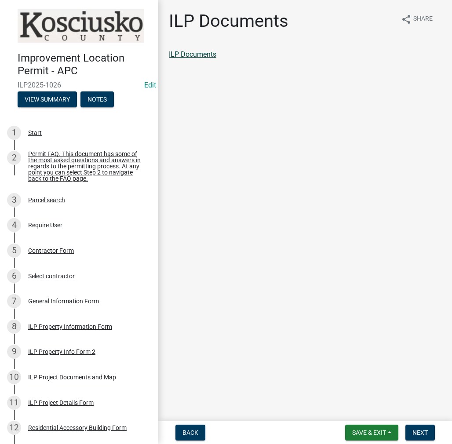
click at [197, 55] on link "ILP Documents" at bounding box center [192, 54] width 47 height 8
click at [416, 432] on span "Next" at bounding box center [419, 432] width 15 height 7
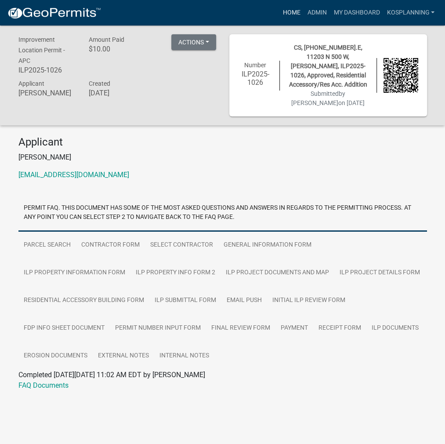
click at [291, 18] on link "Home" at bounding box center [291, 12] width 25 height 17
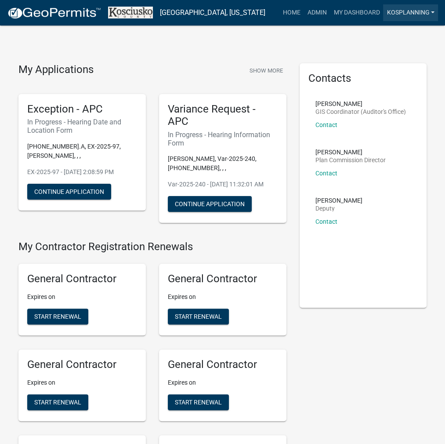
click at [428, 13] on link "kosplanning" at bounding box center [410, 12] width 55 height 17
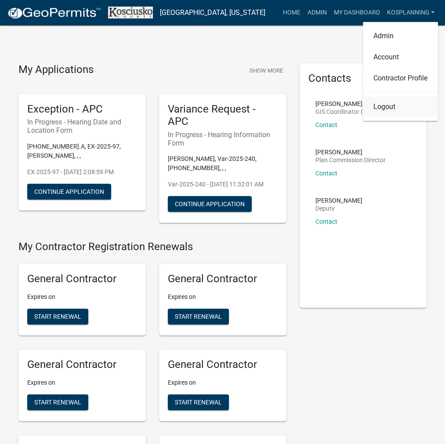
click at [385, 105] on link "Logout" at bounding box center [400, 106] width 75 height 21
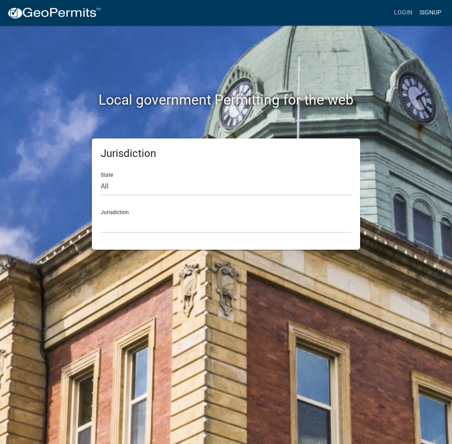
click at [426, 11] on link "Signup" at bounding box center [430, 12] width 29 height 17
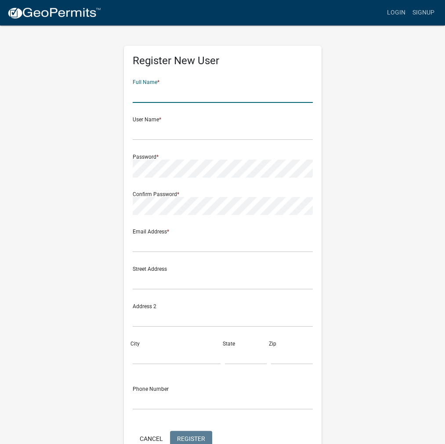
drag, startPoint x: 151, startPoint y: 98, endPoint x: 293, endPoint y: 76, distance: 143.6
click at [157, 92] on input "text" at bounding box center [223, 94] width 180 height 18
click at [161, 92] on input "text" at bounding box center [223, 94] width 180 height 18
type input "[PERSON_NAME]"
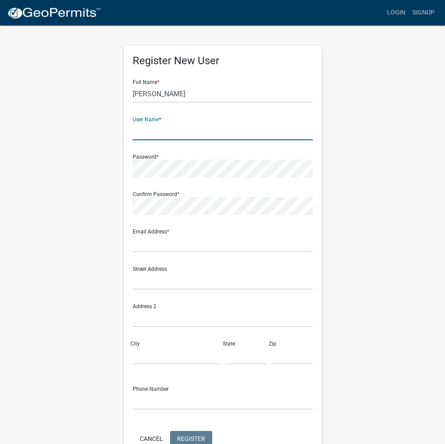
click at [151, 132] on input "text" at bounding box center [223, 131] width 180 height 18
click at [151, 132] on input "[PERSON_NAME]" at bounding box center [223, 131] width 180 height 18
drag, startPoint x: 174, startPoint y: 134, endPoint x: 115, endPoint y: 134, distance: 59.4
click at [115, 134] on div "Register New User Full Name * [PERSON_NAME] User Name * DINAGIRON Password * Co…" at bounding box center [223, 260] width 422 height 470
type input "DINAGIRON"
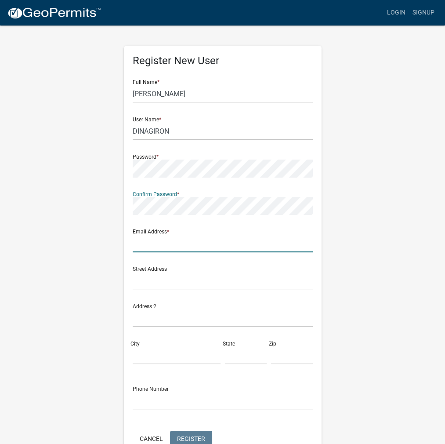
click at [146, 245] on input "text" at bounding box center [223, 243] width 180 height 18
type input "[EMAIL_ADDRESS][DOMAIN_NAME]"
click at [191, 441] on span "Register" at bounding box center [191, 438] width 28 height 7
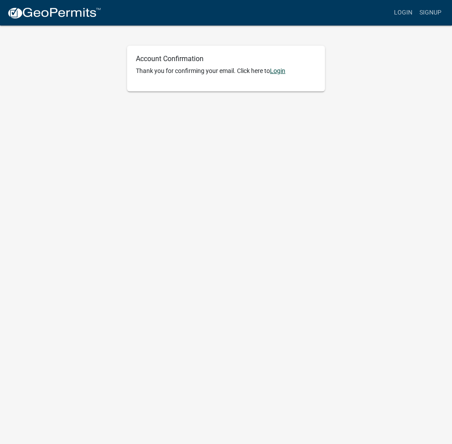
click at [285, 70] on link "Login" at bounding box center [277, 70] width 15 height 7
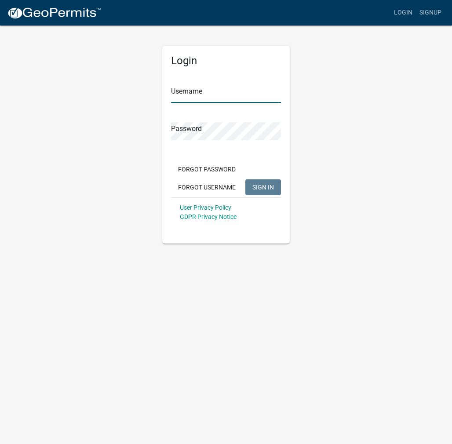
click at [190, 94] on input "Username" at bounding box center [226, 94] width 110 height 18
paste input "DINAGIRON"
type input "DINAGIRON"
click at [270, 192] on button "SIGN IN" at bounding box center [263, 187] width 36 height 16
